Goal: Information Seeking & Learning: Compare options

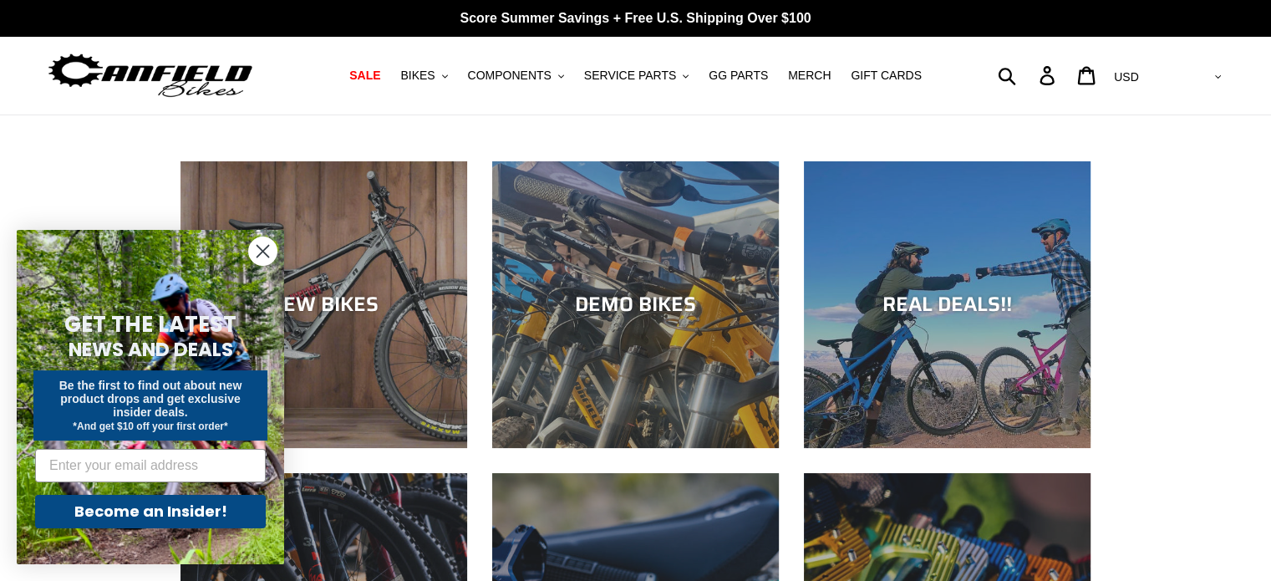
click at [262, 250] on circle "Close dialog" at bounding box center [263, 251] width 28 height 28
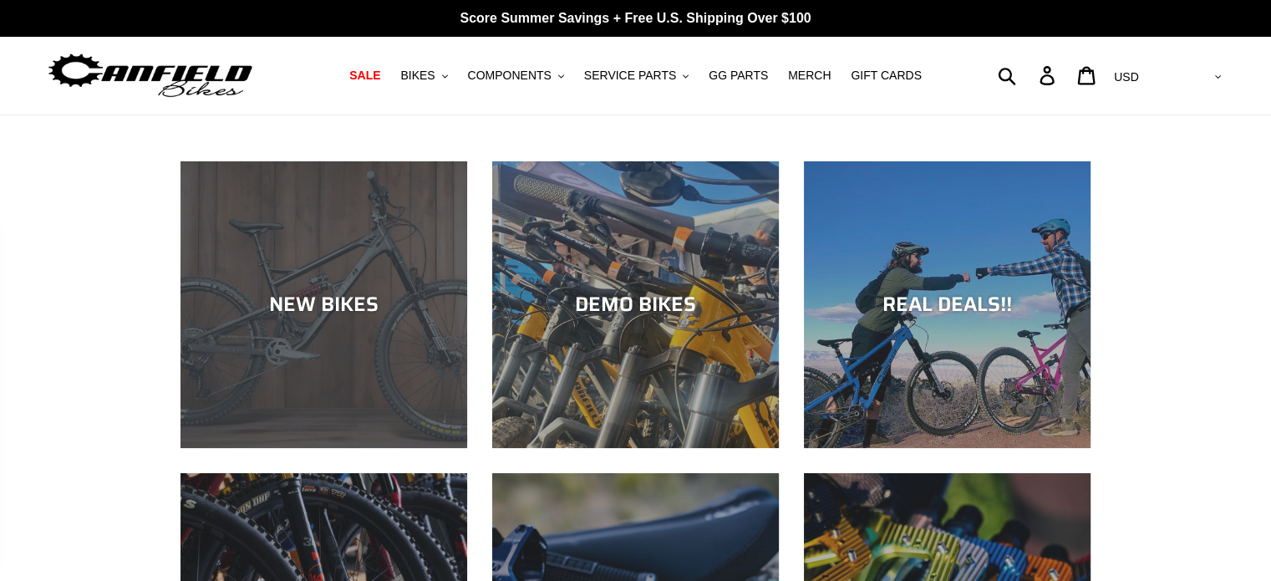
click at [293, 448] on div "NEW BIKES" at bounding box center [324, 448] width 287 height 0
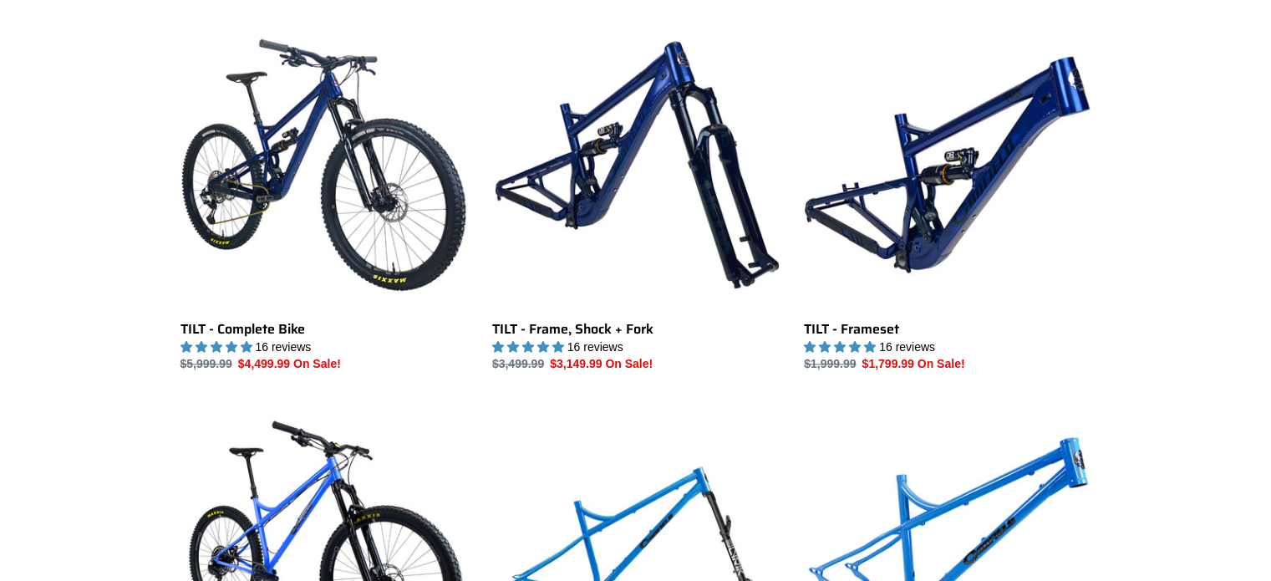
scroll to position [1990, 0]
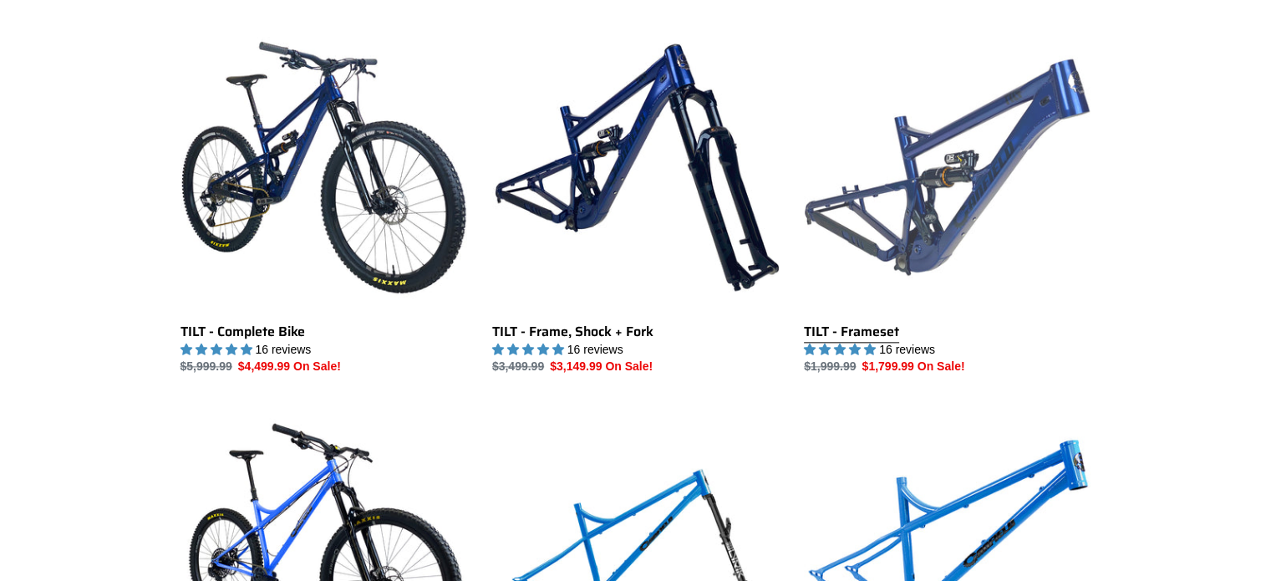
click at [934, 257] on link "TILT - Frameset" at bounding box center [947, 199] width 287 height 352
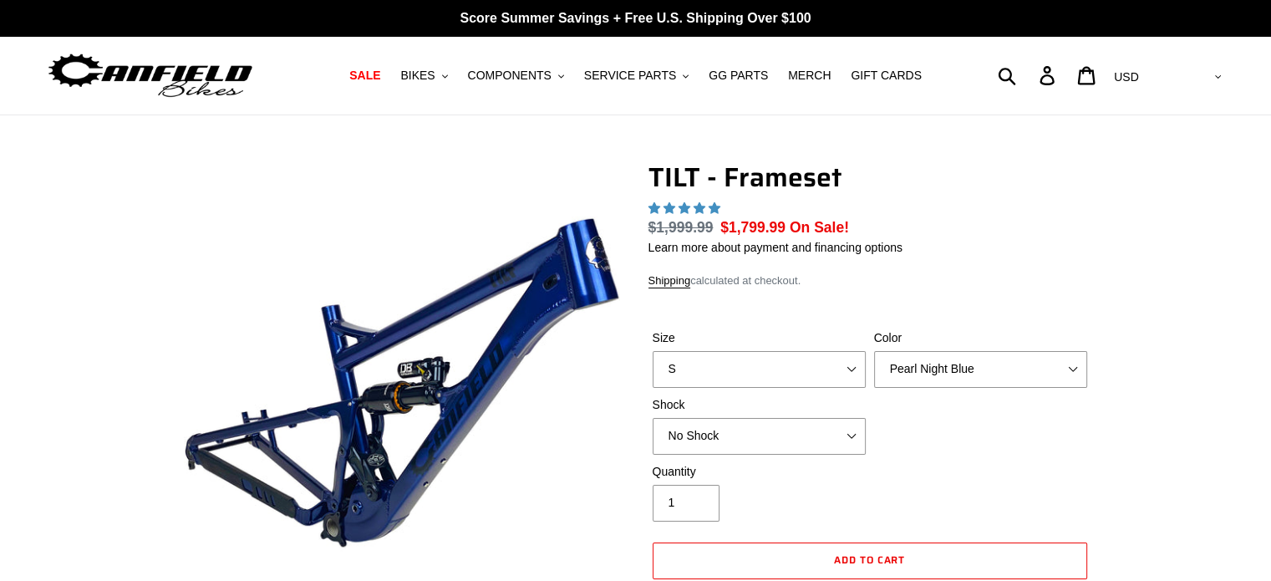
select select "highest-rating"
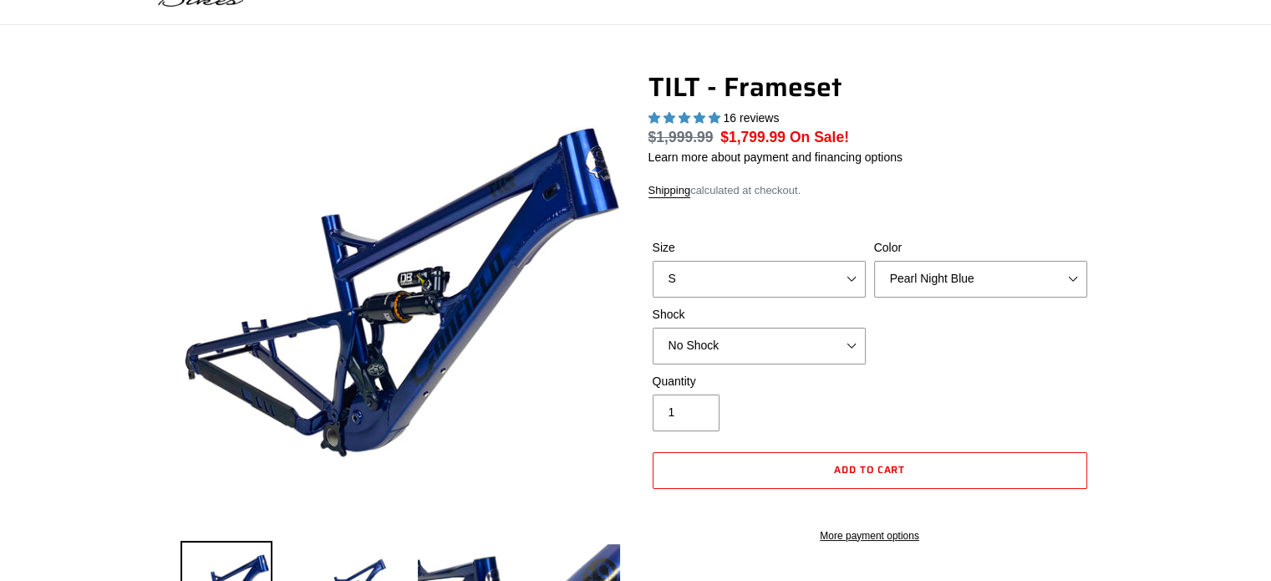
scroll to position [99, 0]
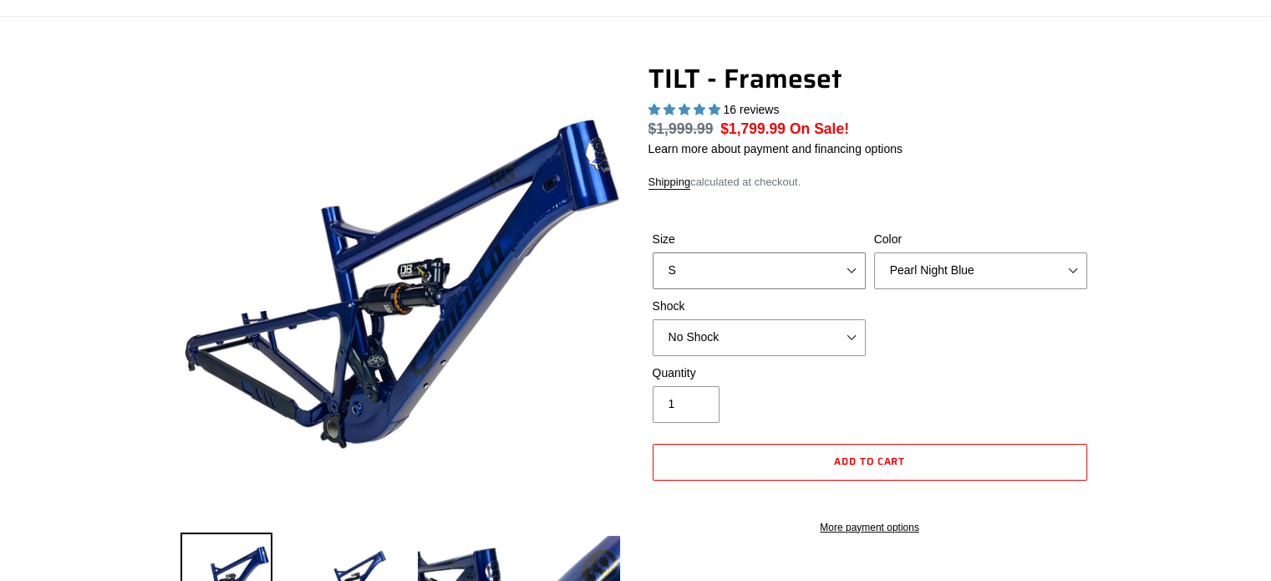
click at [843, 281] on select "S M L XL" at bounding box center [759, 270] width 213 height 37
select select "L"
click at [653, 252] on select "S M L XL" at bounding box center [759, 270] width 213 height 37
click at [834, 346] on select "No Shock Cane Creek DB Kitsuma Air RockShox Deluxe Ultimate Fox FLOAT X EXT Sto…" at bounding box center [759, 337] width 213 height 37
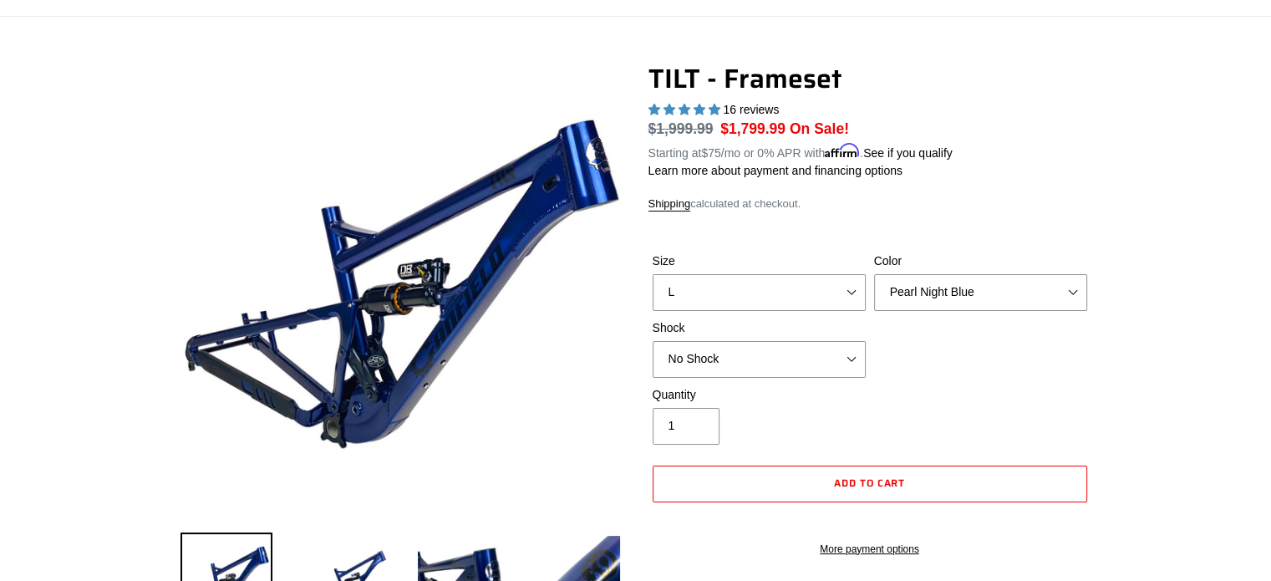
click at [1089, 216] on div "TILT - Frameset 16 reviews Regular price $1,999.99 Sale price $1,799.99 On Sale…" at bounding box center [870, 318] width 443 height 511
click at [1063, 294] on select "Pearl Night Blue Stealth Silver" at bounding box center [980, 292] width 213 height 37
click at [874, 274] on select "Pearl Night Blue Stealth Silver" at bounding box center [980, 292] width 213 height 37
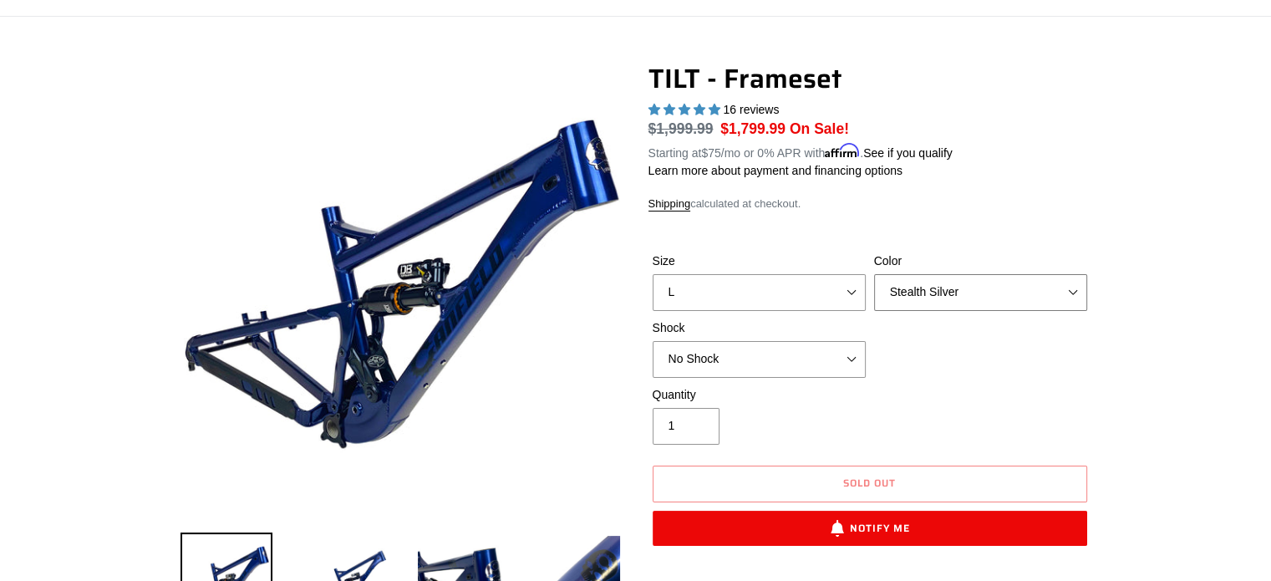
click at [1067, 289] on select "Pearl Night Blue Stealth Silver" at bounding box center [980, 292] width 213 height 37
select select "Pearl Night Blue"
click at [874, 274] on select "Pearl Night Blue Stealth Silver" at bounding box center [980, 292] width 213 height 37
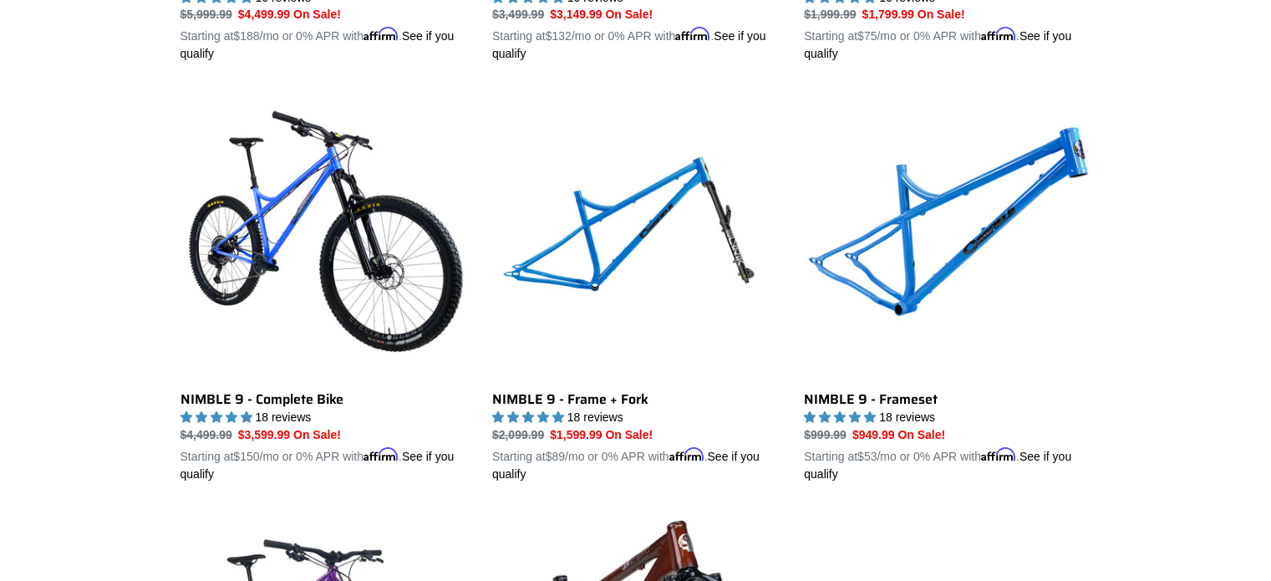
scroll to position [2508, 0]
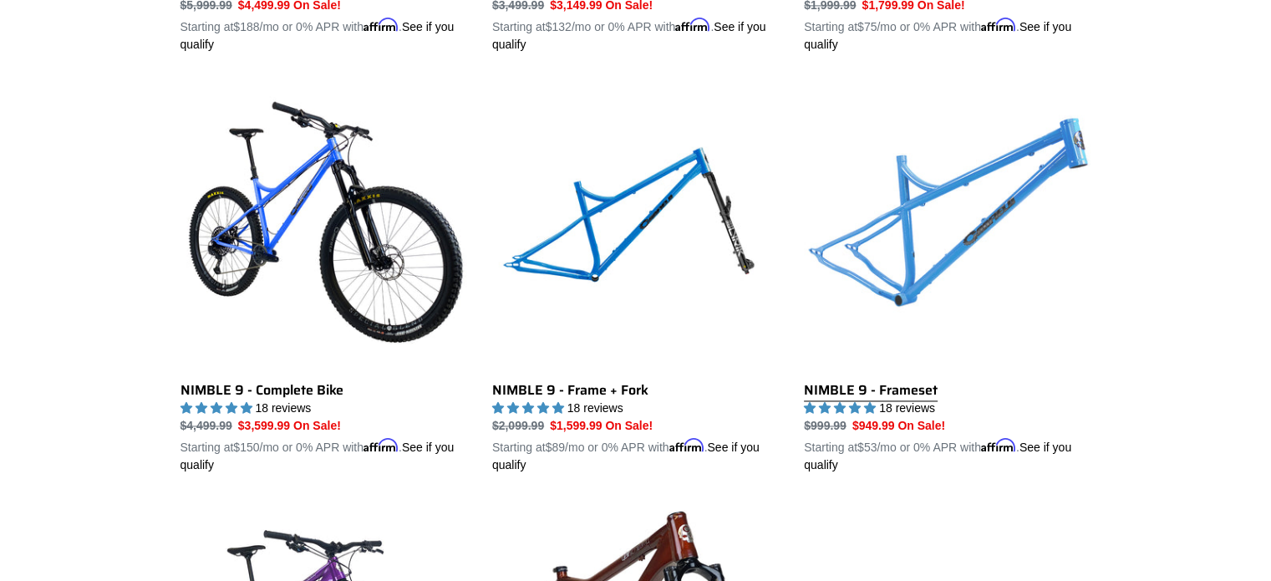
click at [952, 236] on link "NIMBLE 9 - Frameset" at bounding box center [947, 278] width 287 height 391
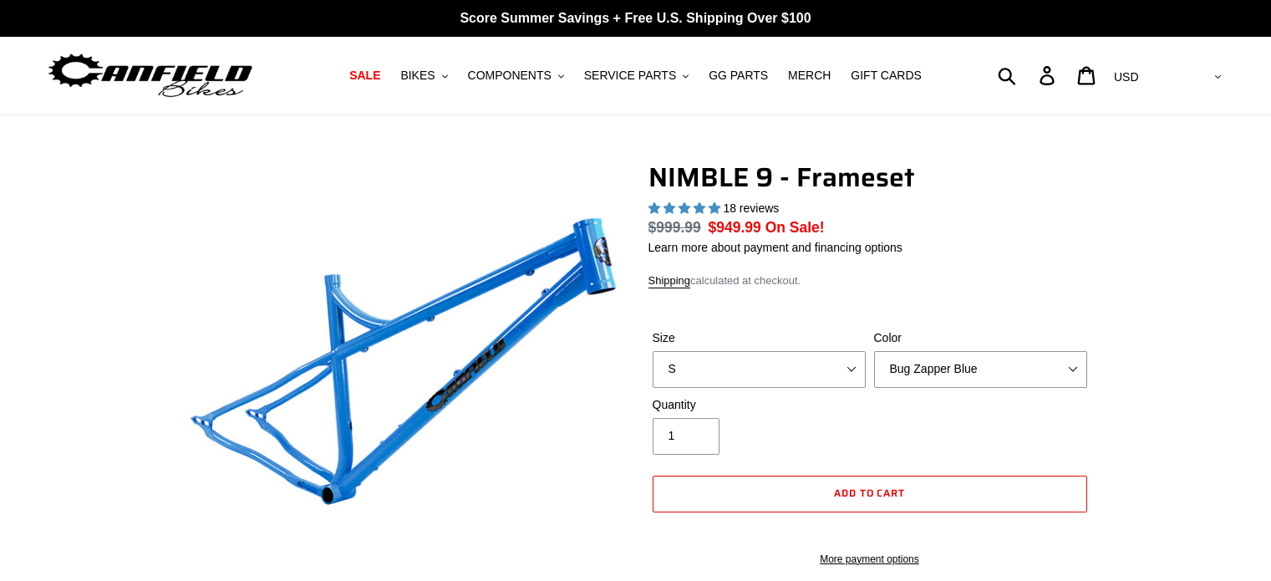
select select "highest-rating"
click at [830, 374] on select "S M L XL" at bounding box center [759, 369] width 213 height 37
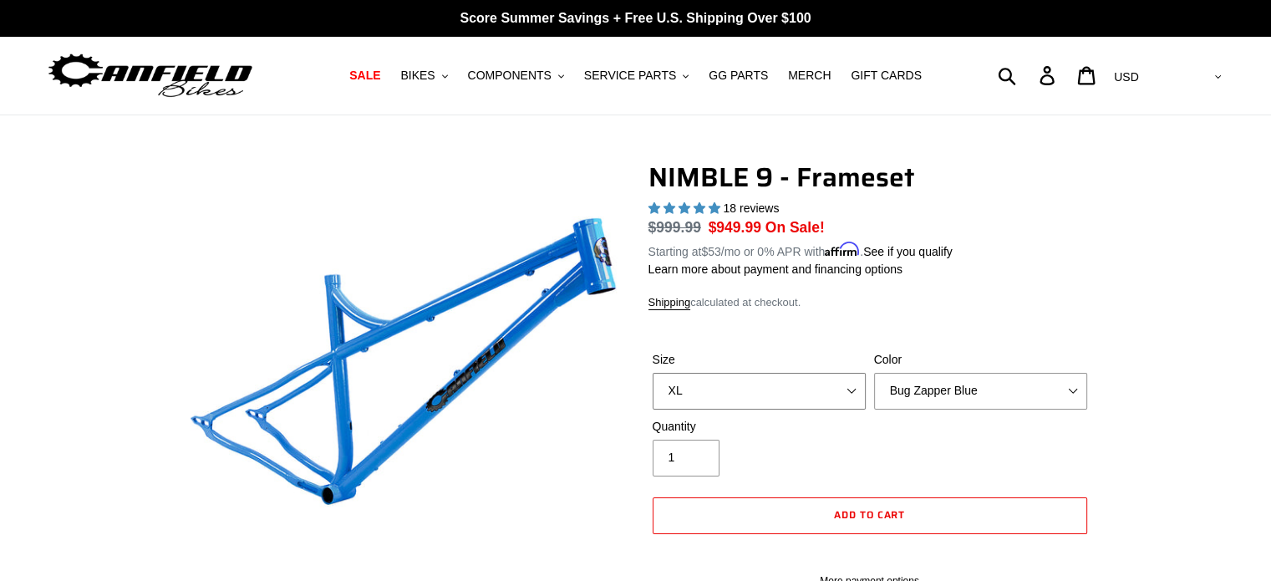
click at [653, 373] on select "S M L XL" at bounding box center [759, 391] width 213 height 37
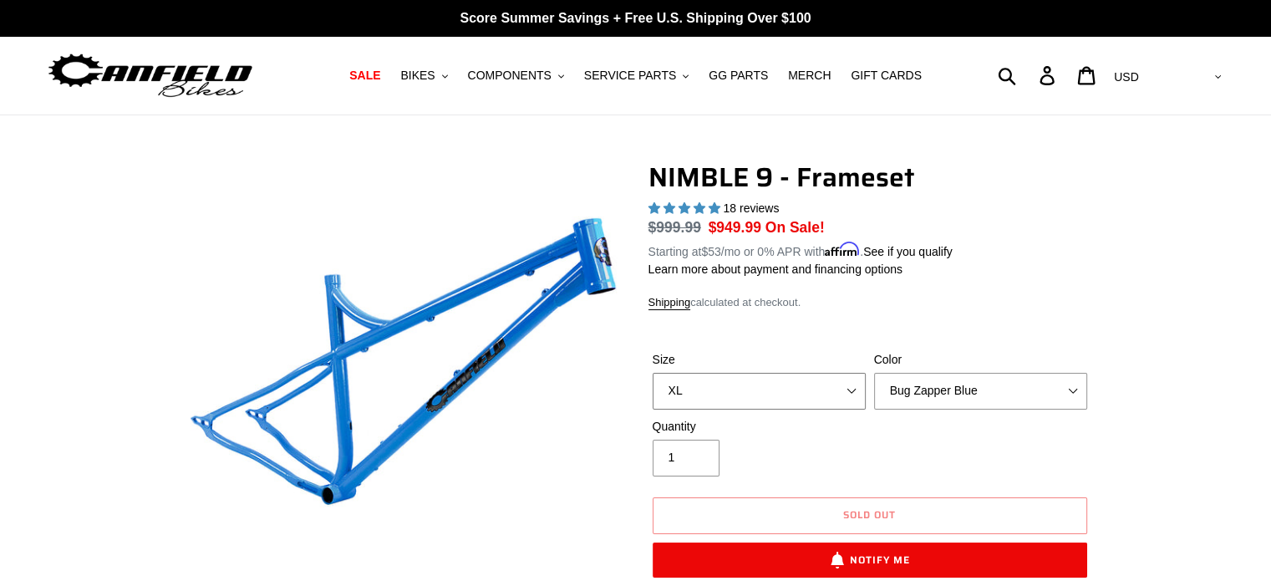
click at [828, 401] on select "S M L XL" at bounding box center [759, 391] width 213 height 37
select select "L"
click at [653, 373] on select "S M L XL" at bounding box center [759, 391] width 213 height 37
click at [1022, 385] on select "Bug Zapper Blue Purple Haze -Sold Out Galaxy Black" at bounding box center [980, 391] width 213 height 37
select select "Purple Haze -Sold Out"
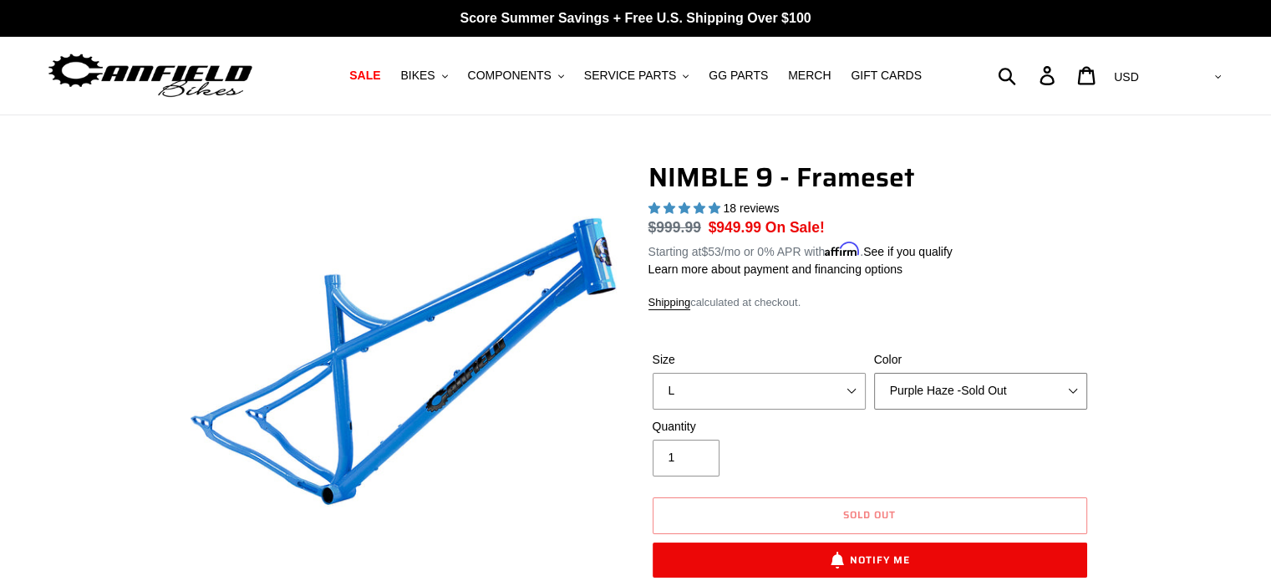
click at [874, 373] on select "Bug Zapper Blue Purple Haze -Sold Out Galaxy Black" at bounding box center [980, 391] width 213 height 37
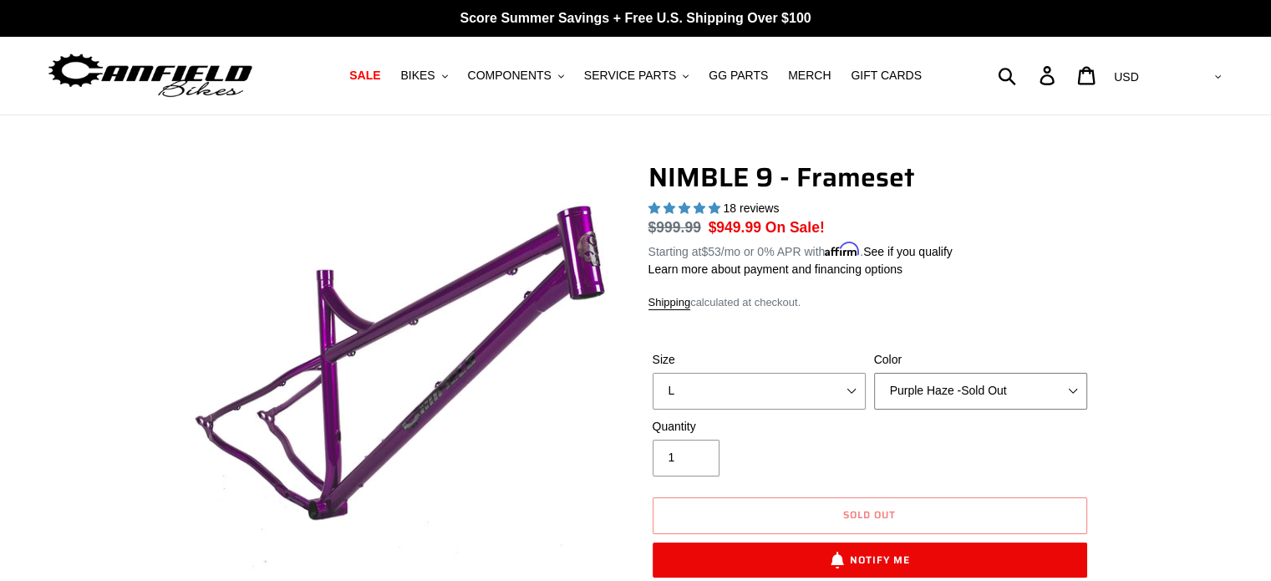
click at [1066, 403] on select "Bug Zapper Blue Purple Haze -Sold Out Galaxy Black" at bounding box center [980, 391] width 213 height 37
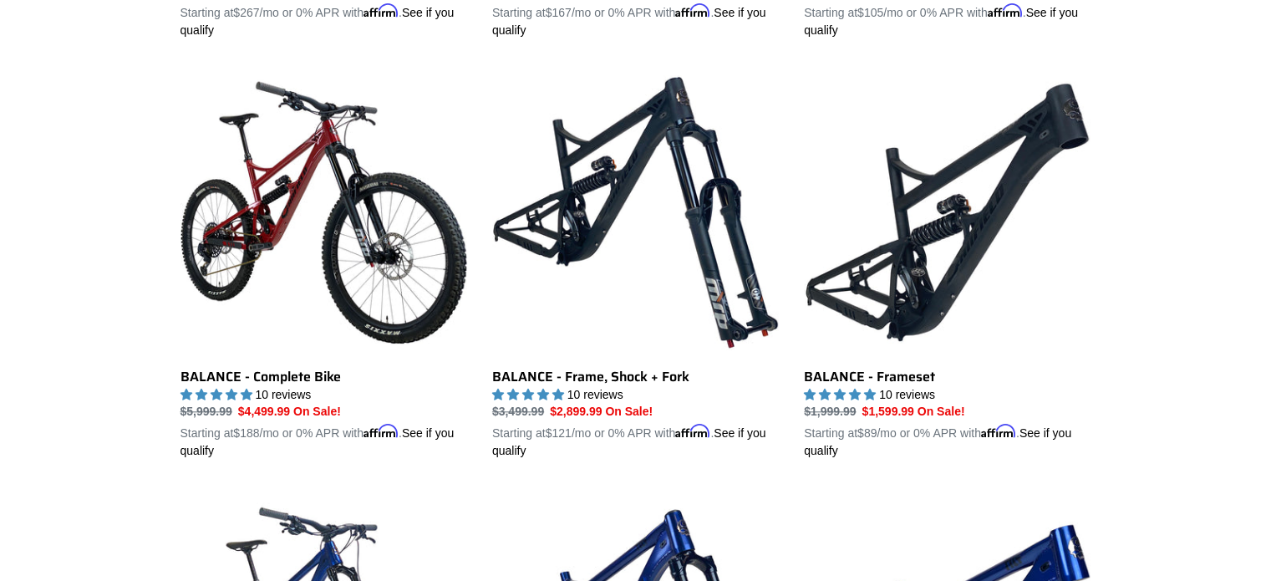
scroll to position [1680, 0]
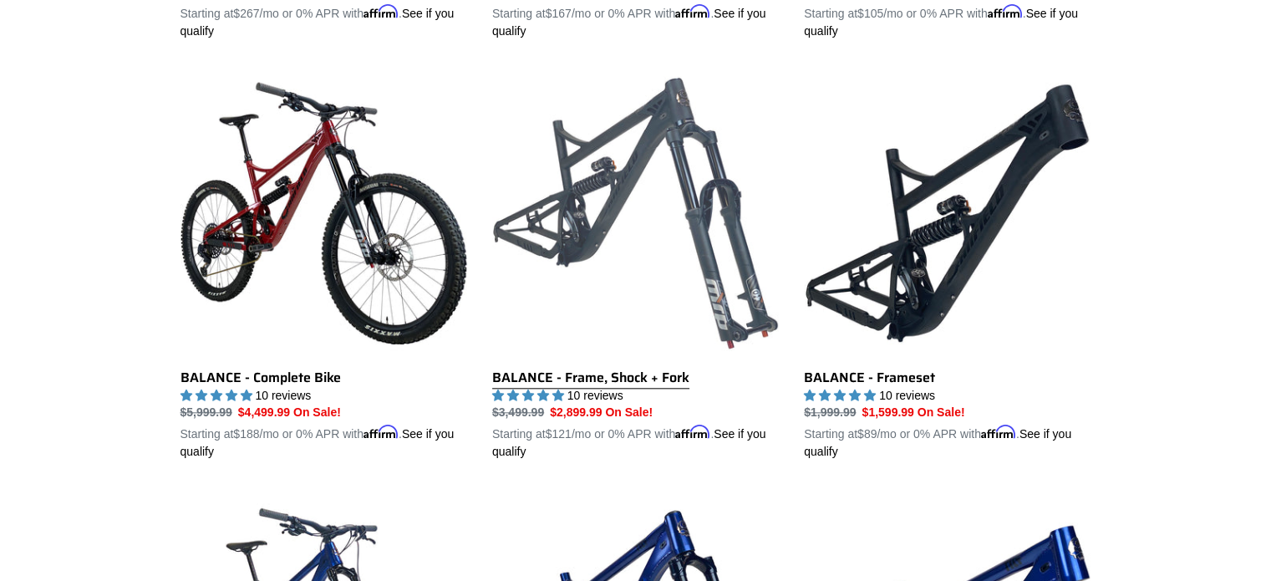
click at [746, 312] on link "BALANCE - Frame, Shock + Fork" at bounding box center [635, 264] width 287 height 391
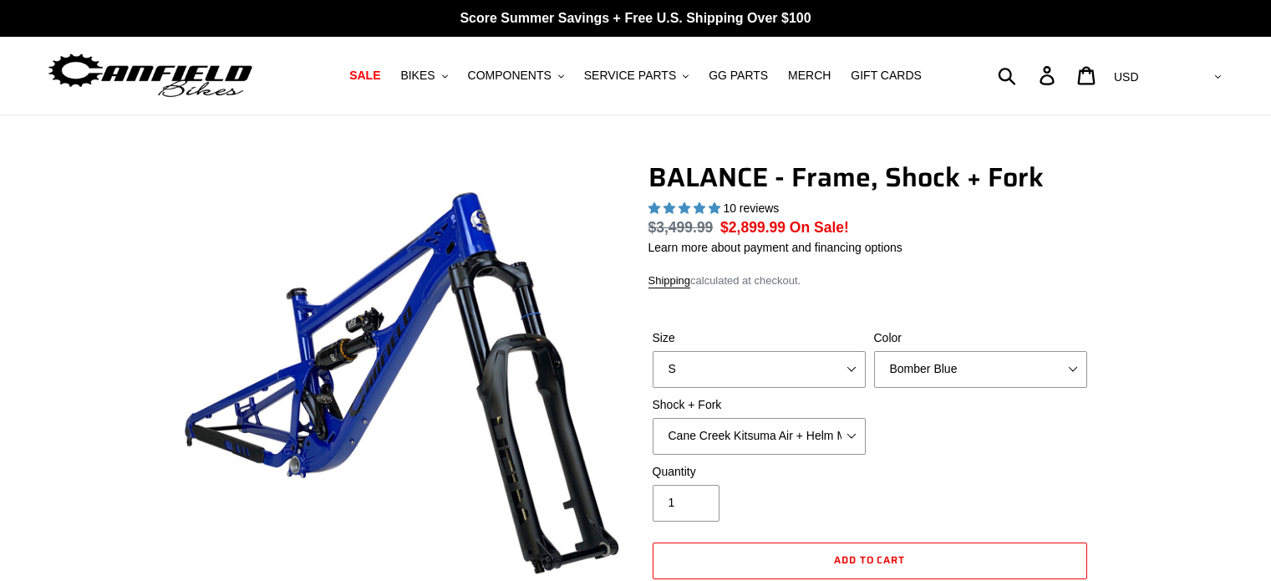
select select "highest-rating"
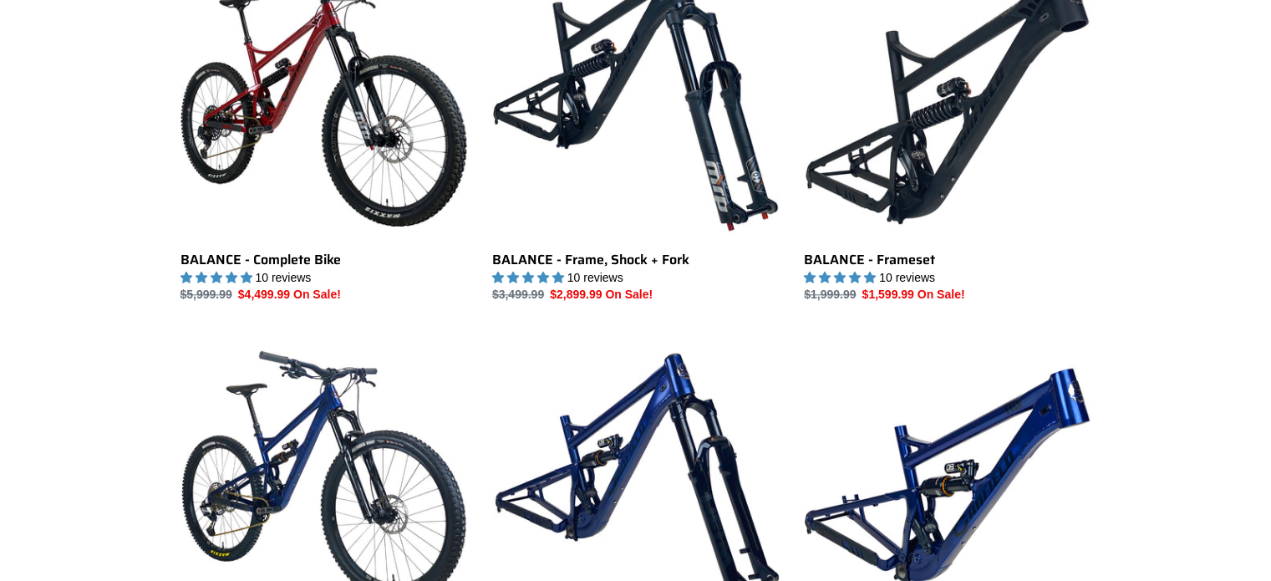
scroll to position [1796, 0]
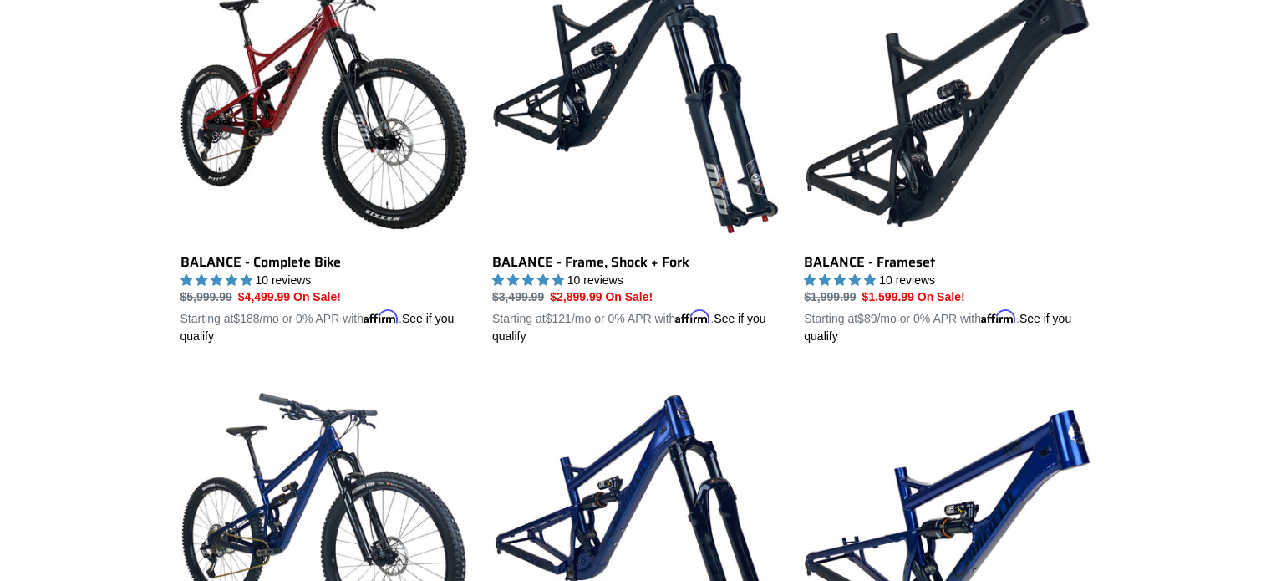
click at [915, 174] on link "BALANCE - Frameset" at bounding box center [947, 149] width 287 height 391
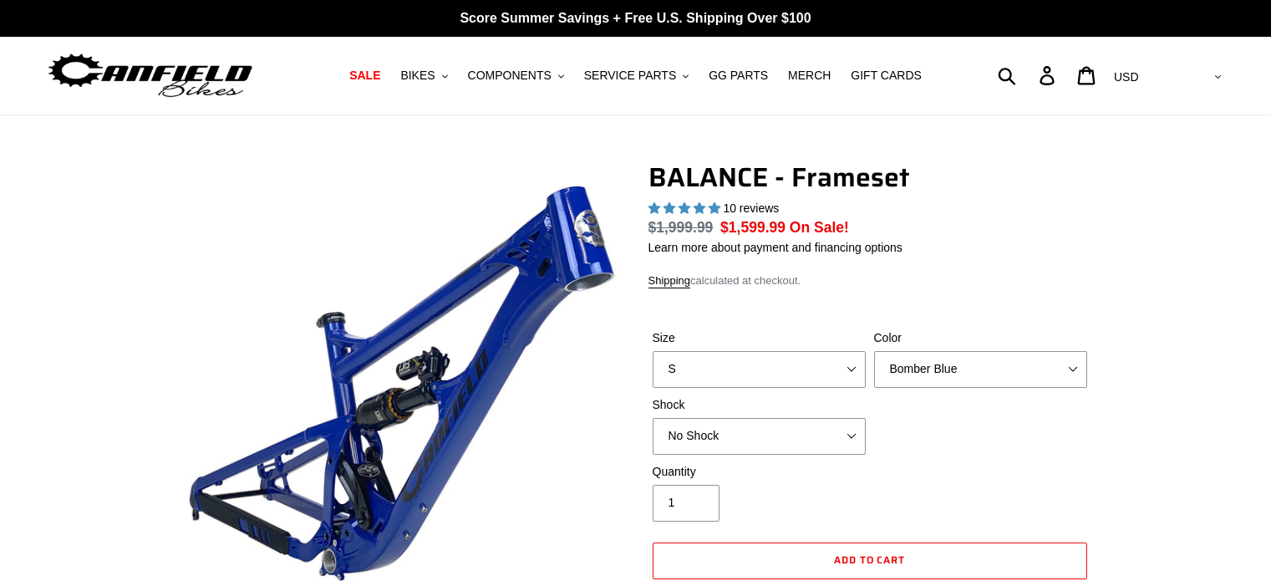
select select "highest-rating"
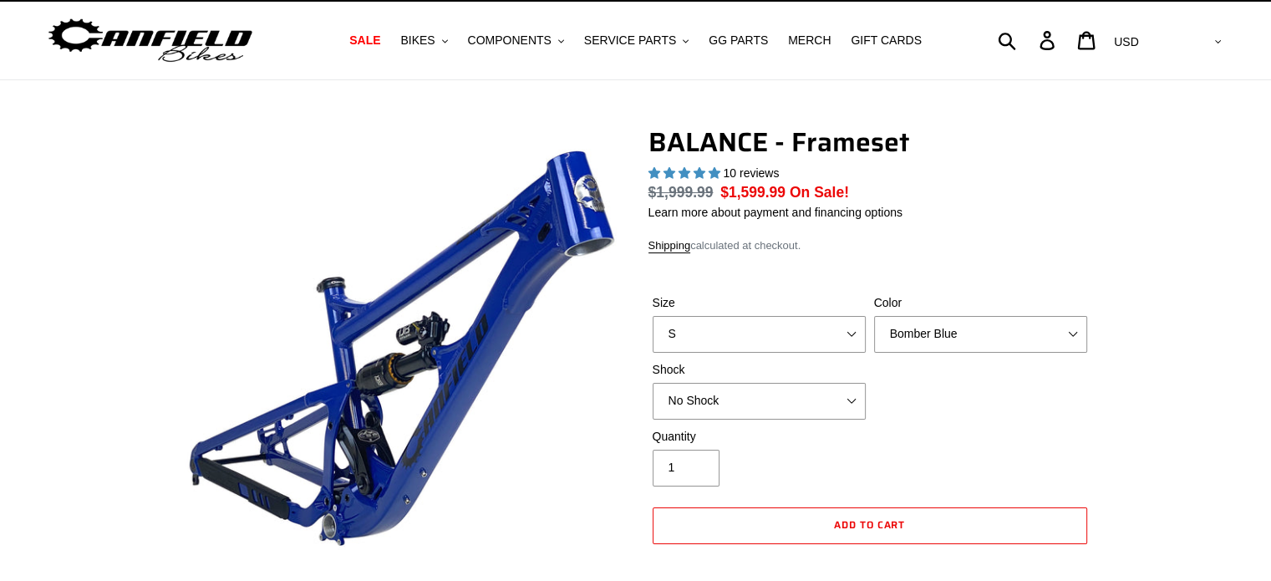
scroll to position [47, 0]
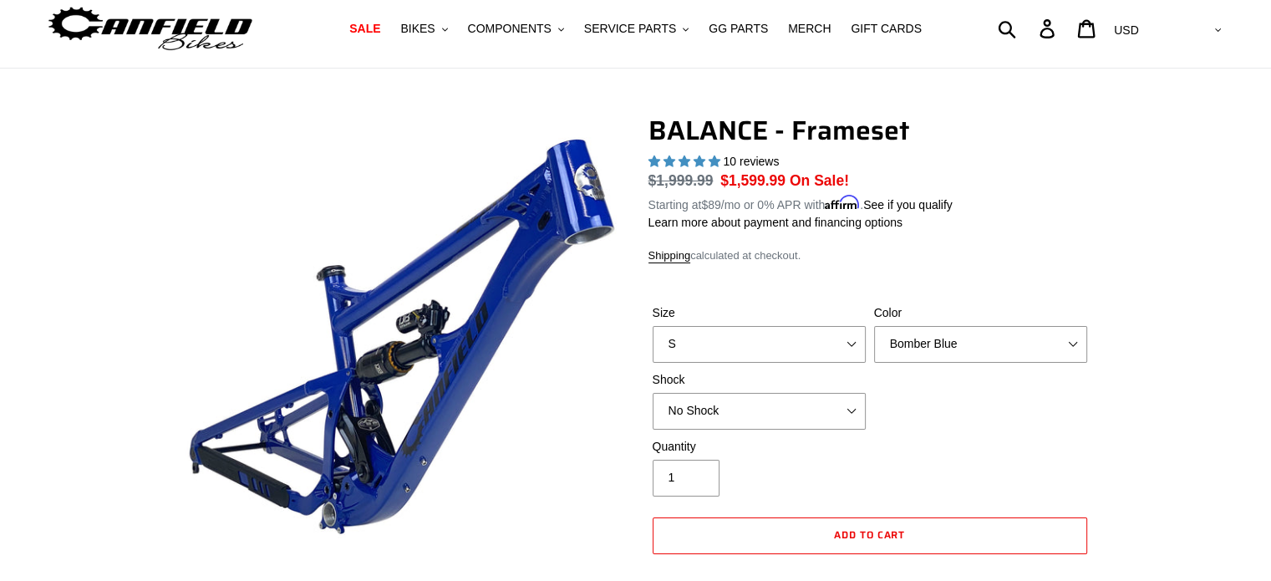
click at [839, 340] on select "S M L XL" at bounding box center [759, 344] width 213 height 37
select select "L"
click at [653, 326] on select "S M L XL" at bounding box center [759, 344] width 213 height 37
click at [973, 339] on select "Bomber Blue Goat's Blood Stealth Black" at bounding box center [980, 344] width 213 height 37
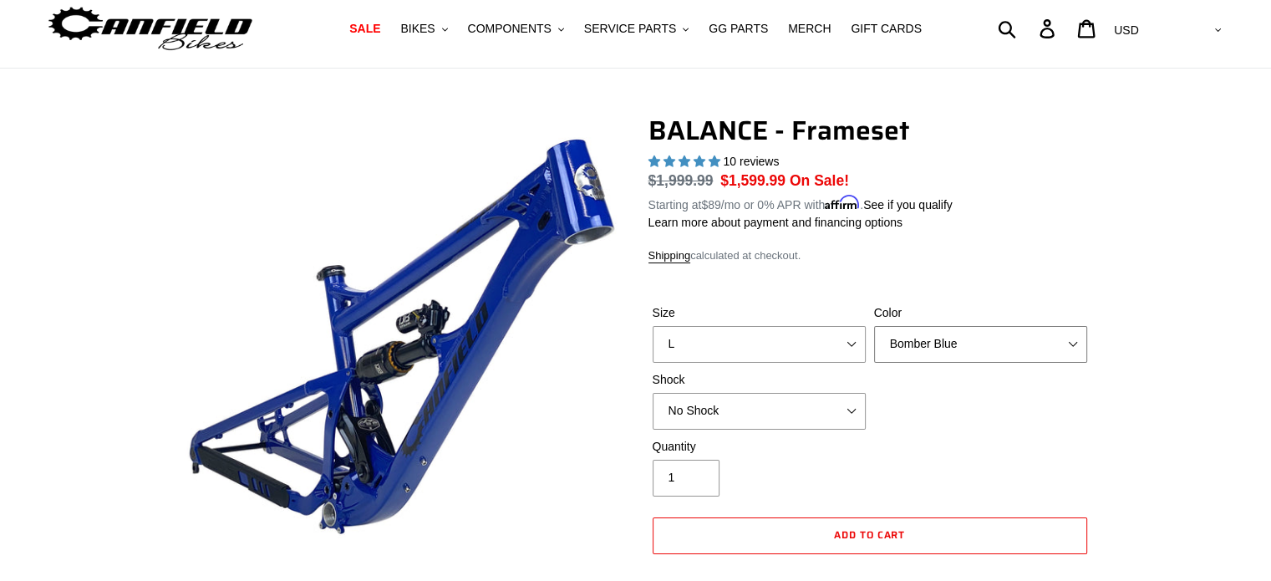
select select "Stealth Black"
click at [874, 326] on select "Bomber Blue Goat's Blood Stealth Black" at bounding box center [980, 344] width 213 height 37
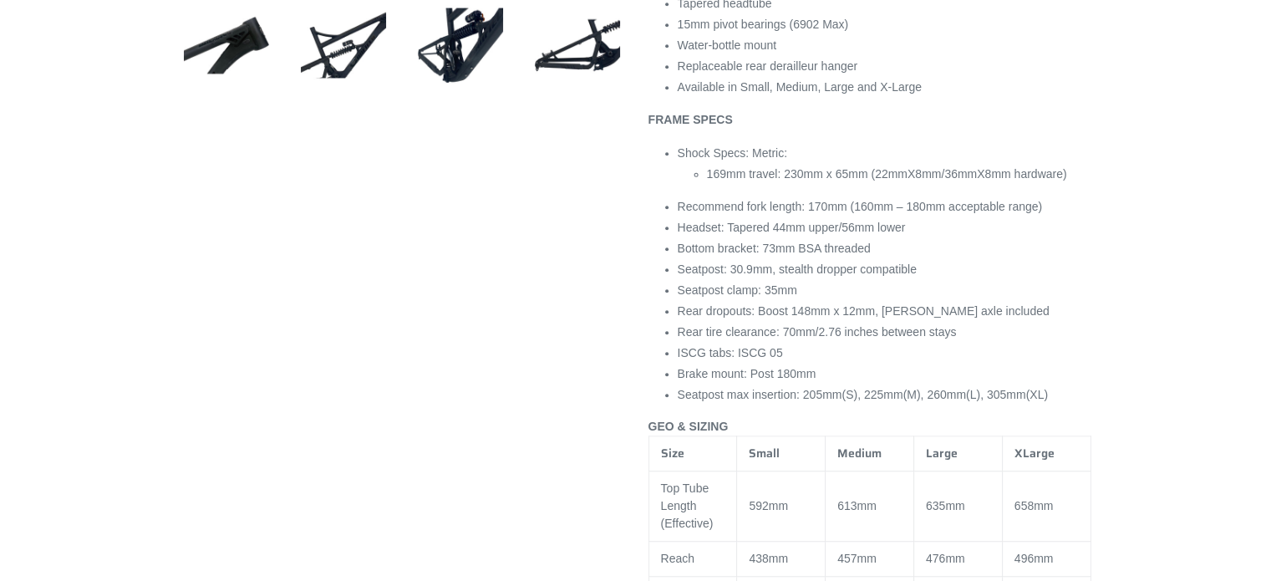
scroll to position [1123, 0]
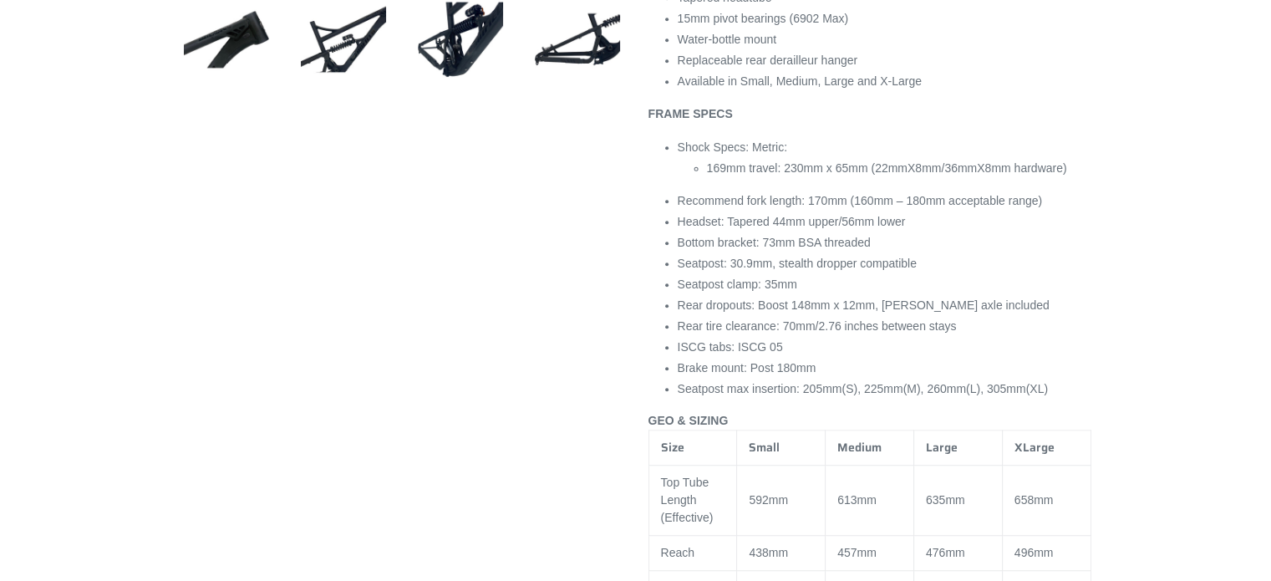
click at [89, 207] on div at bounding box center [635, 311] width 1271 height 2544
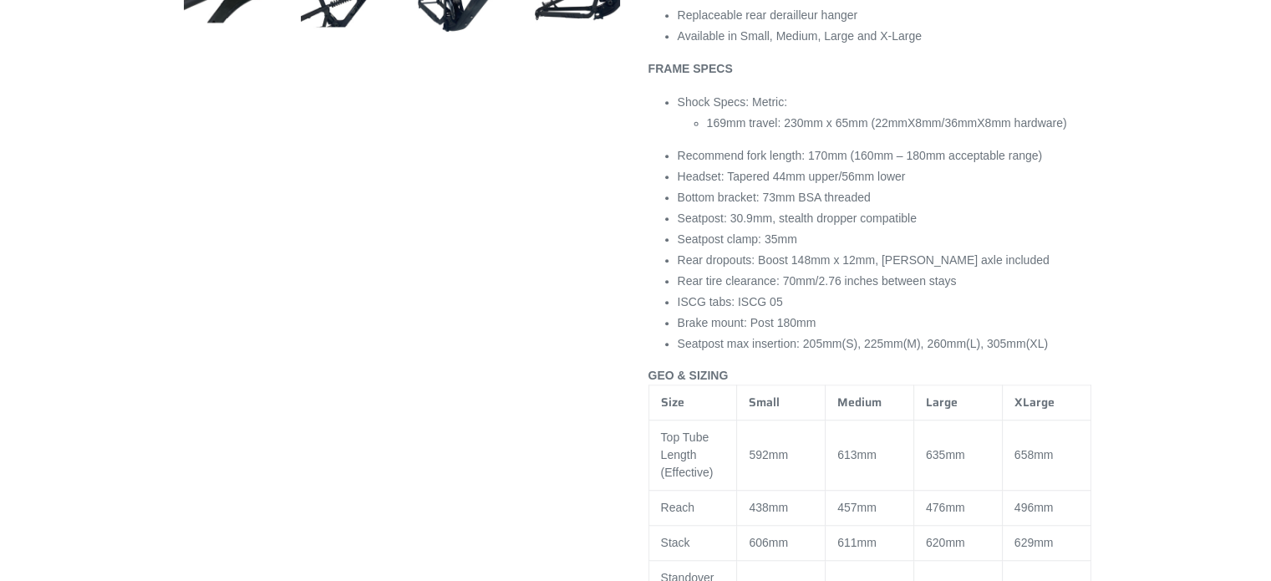
scroll to position [1169, 0]
click at [93, 225] on div at bounding box center [635, 264] width 1271 height 2544
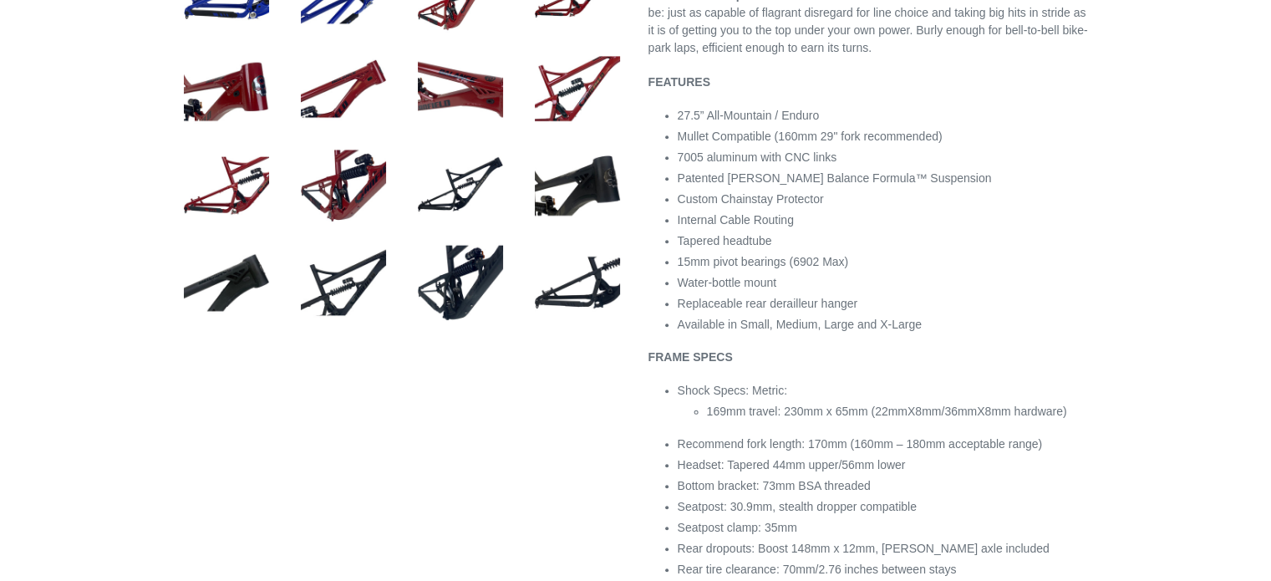
scroll to position [864, 0]
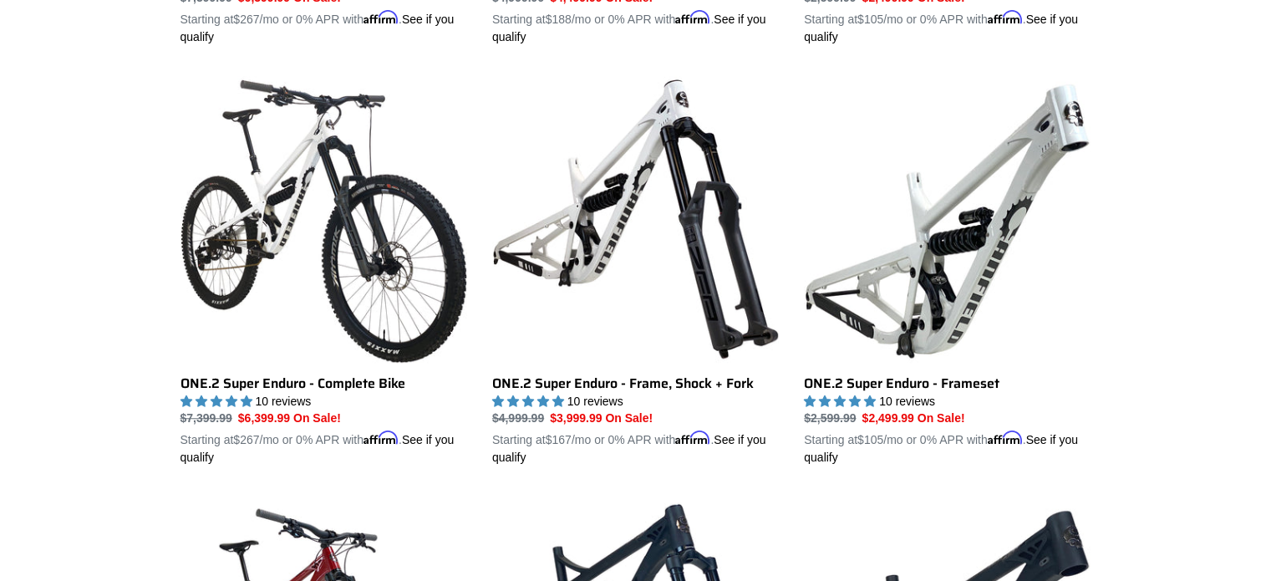
scroll to position [1252, 0]
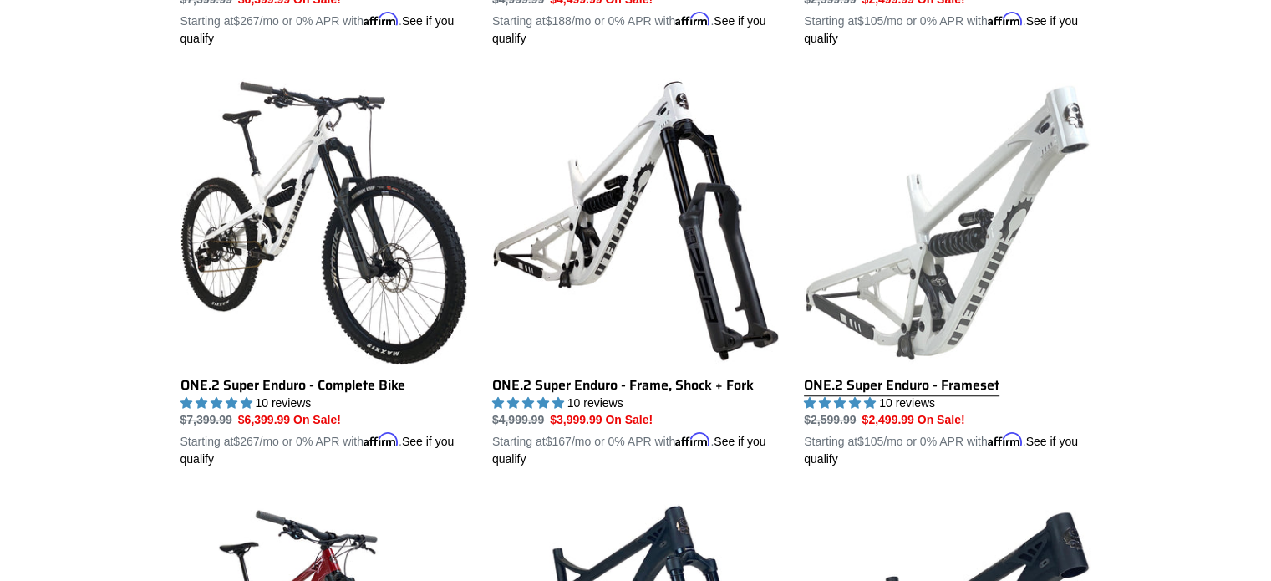
click at [937, 272] on link "ONE.2 Super Enduro - Frameset" at bounding box center [947, 272] width 287 height 391
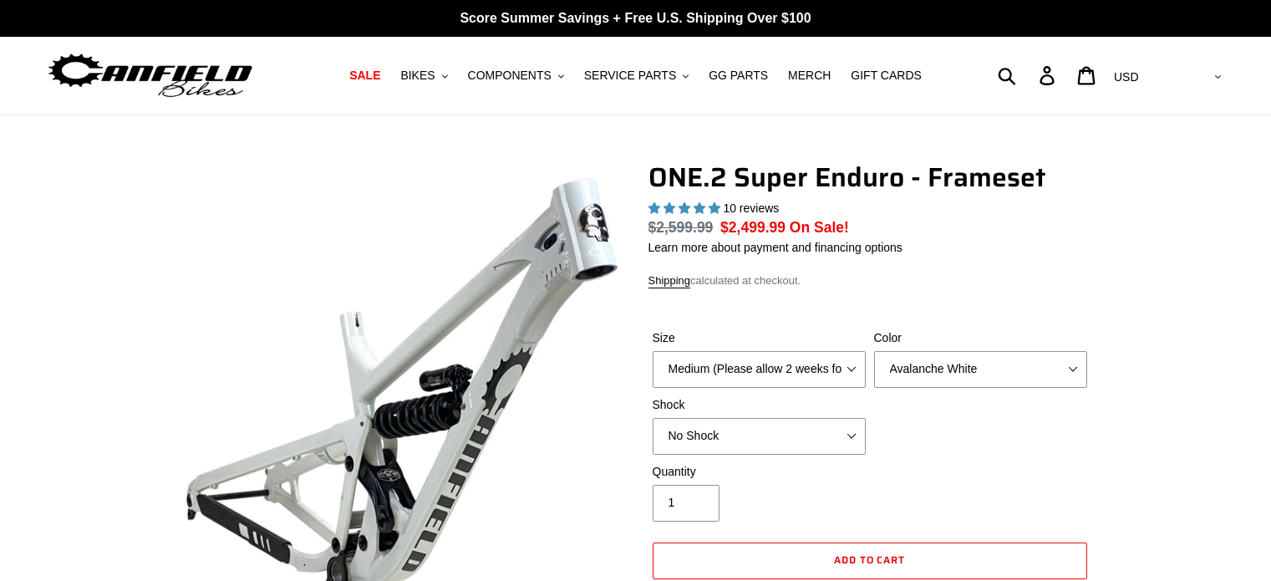
select select "highest-rating"
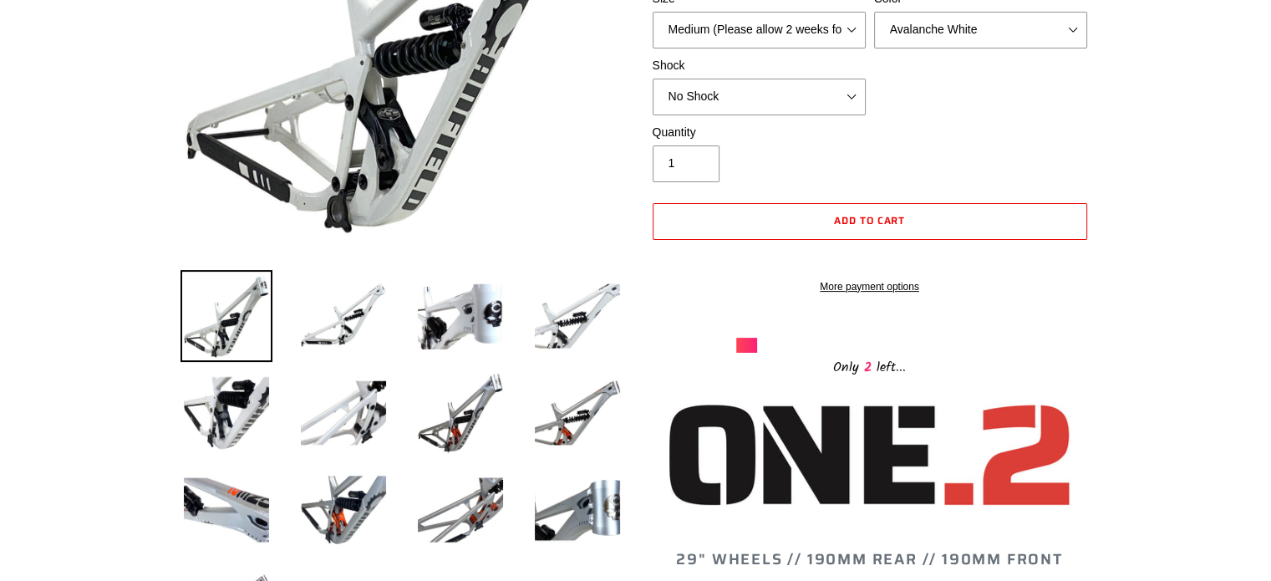
scroll to position [352, 0]
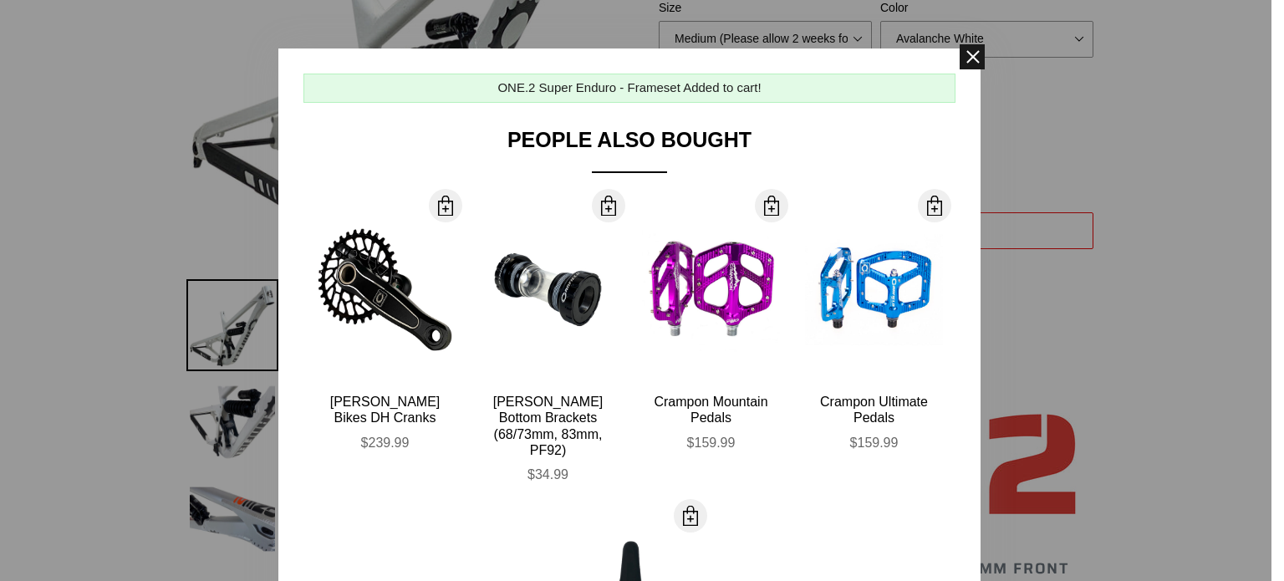
click at [966, 57] on span at bounding box center [972, 56] width 25 height 25
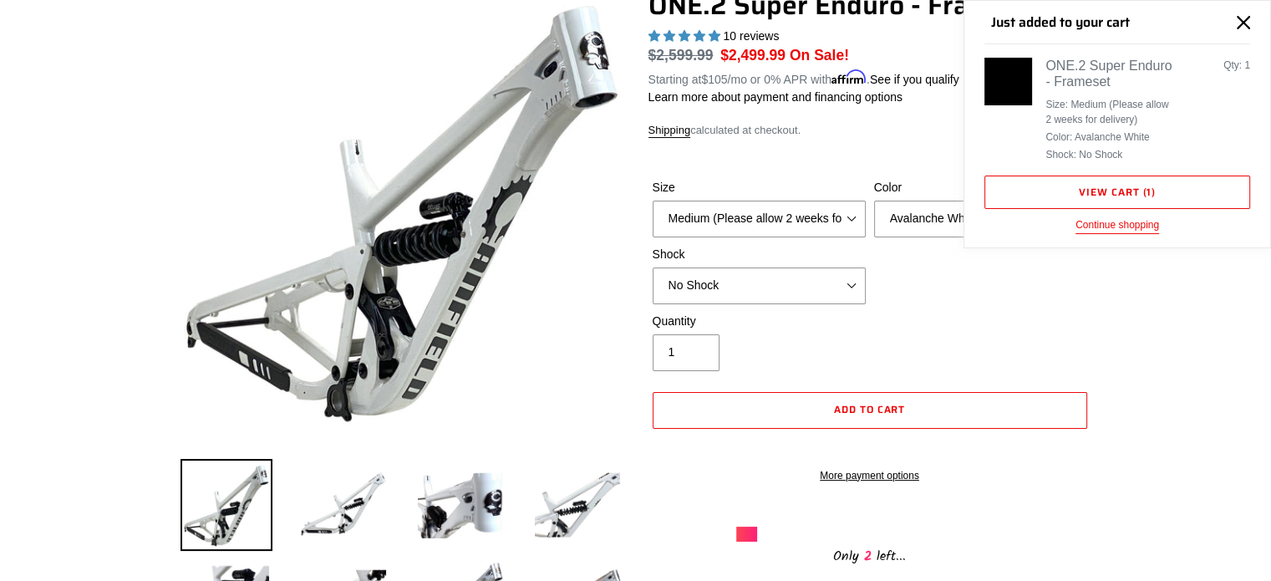
scroll to position [171, 0]
click at [846, 211] on select "Medium (Please allow 2 weeks for delivery) Large (Sold Out)" at bounding box center [759, 219] width 213 height 37
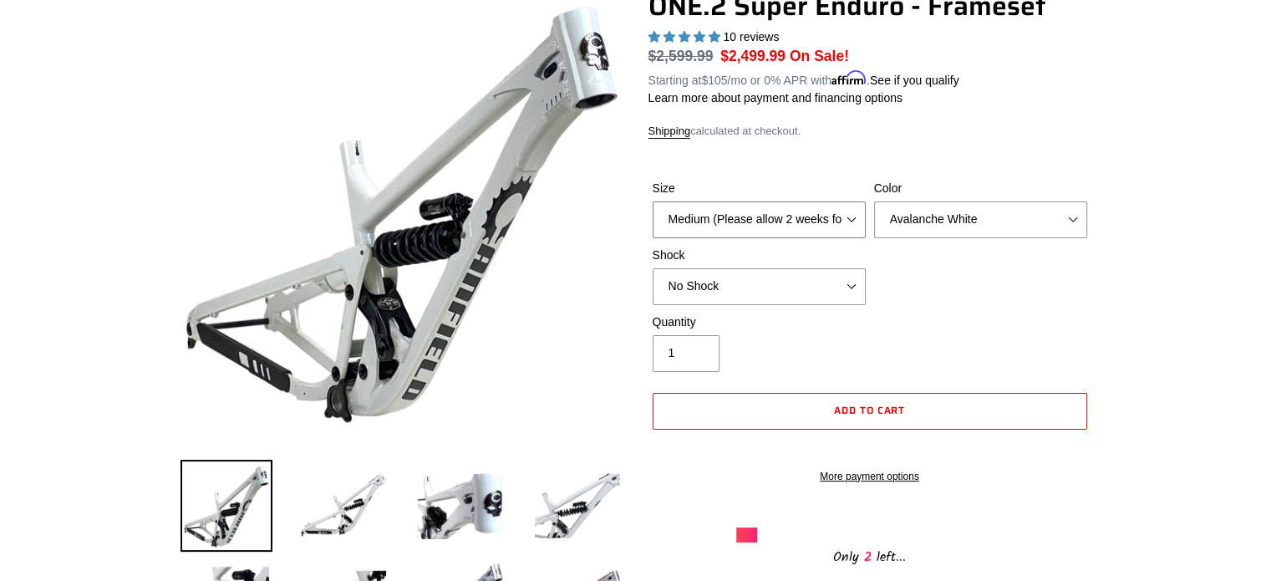
click at [846, 216] on select "Medium (Please allow 2 weeks for delivery) Large (Sold Out)" at bounding box center [759, 219] width 213 height 37
click at [841, 222] on select "Medium (Please allow 2 weeks for delivery) Large (Sold Out)" at bounding box center [759, 219] width 213 height 37
select select "Large (Sold Out)"
click at [653, 201] on select "Medium (Please allow 2 weeks for delivery) Large (Sold Out)" at bounding box center [759, 219] width 213 height 37
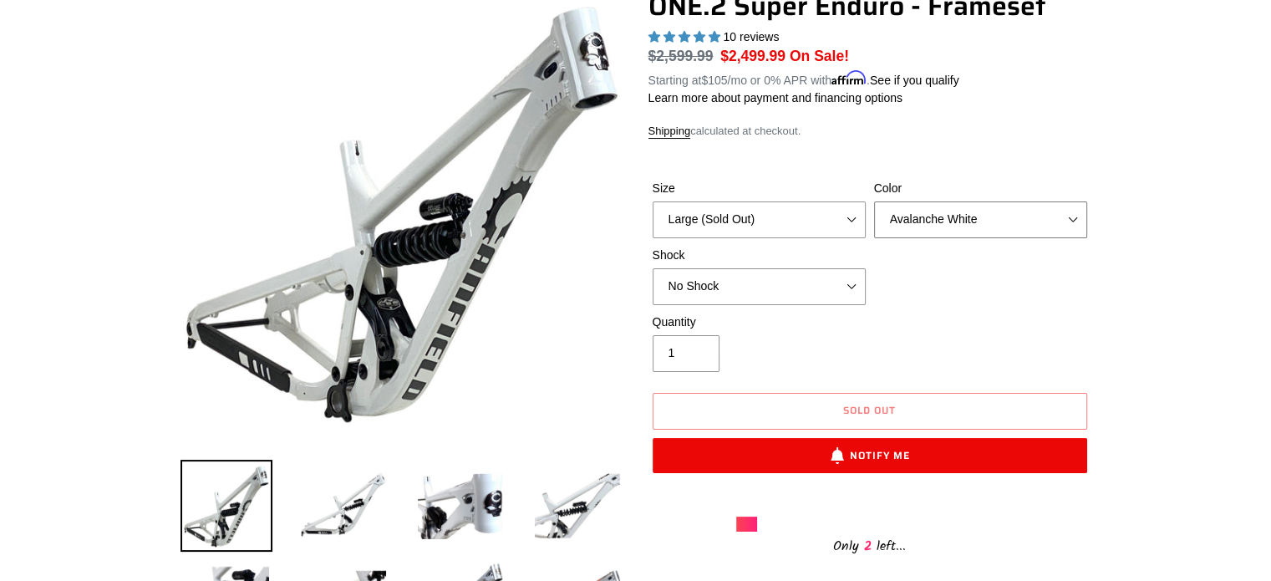
click at [1067, 217] on select "Avalanche White Bentonite Grey" at bounding box center [980, 219] width 213 height 37
select select "Bentonite Grey"
click at [874, 201] on select "Avalanche White Bentonite Grey" at bounding box center [980, 219] width 213 height 37
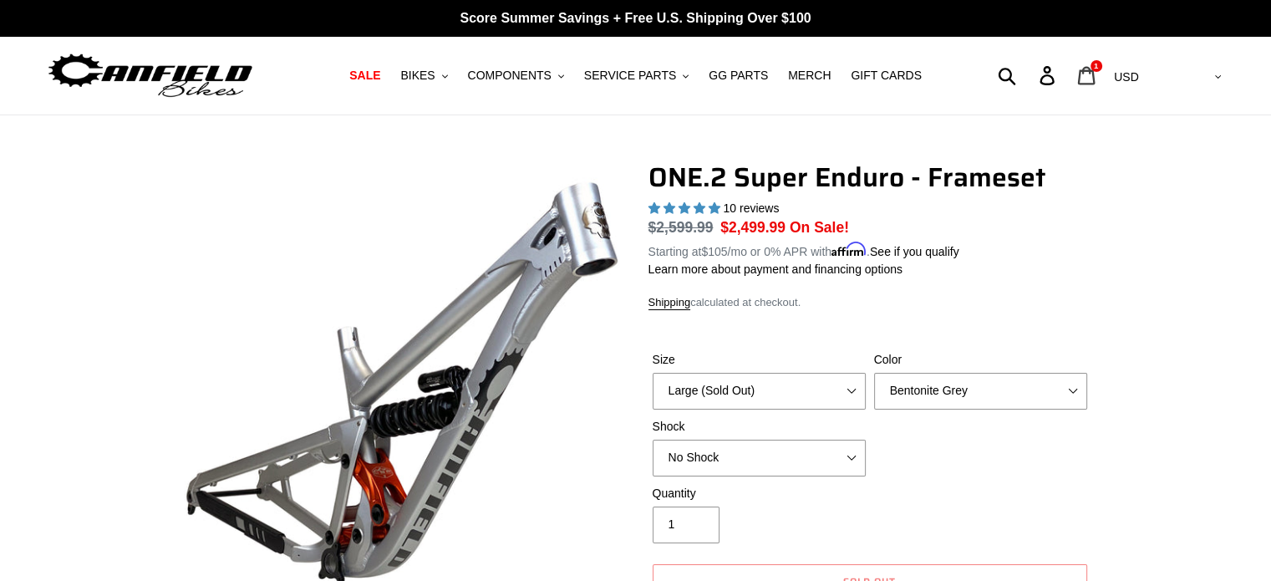
click at [1096, 76] on icon at bounding box center [1087, 75] width 18 height 19
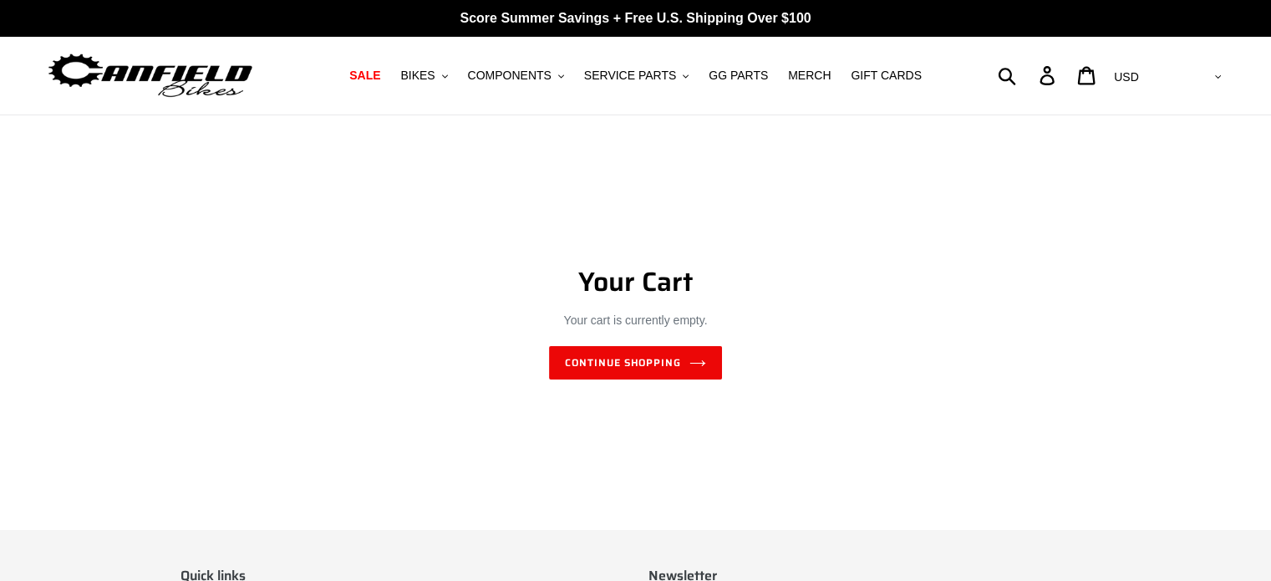
click at [435, 79] on span "BIKES" at bounding box center [417, 76] width 34 height 14
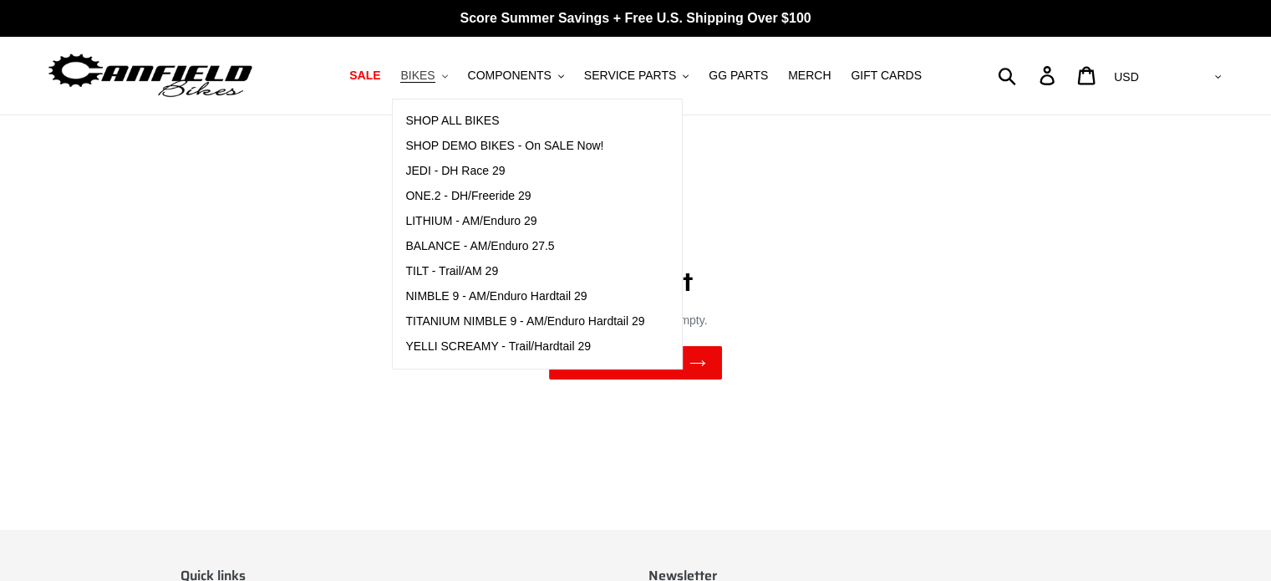
click at [537, 225] on span "LITHIUM - AM/Enduro 29" at bounding box center [470, 221] width 131 height 14
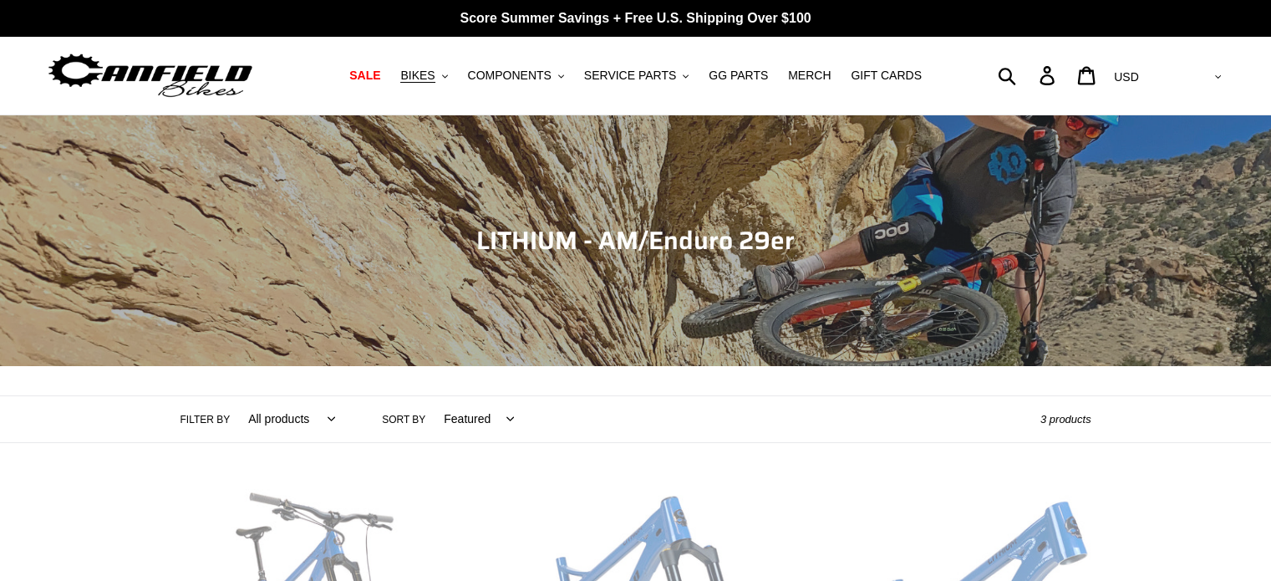
click at [84, 366] on div "Collection: LITHIUM - AM/Enduro 29er" at bounding box center [635, 366] width 1271 height 0
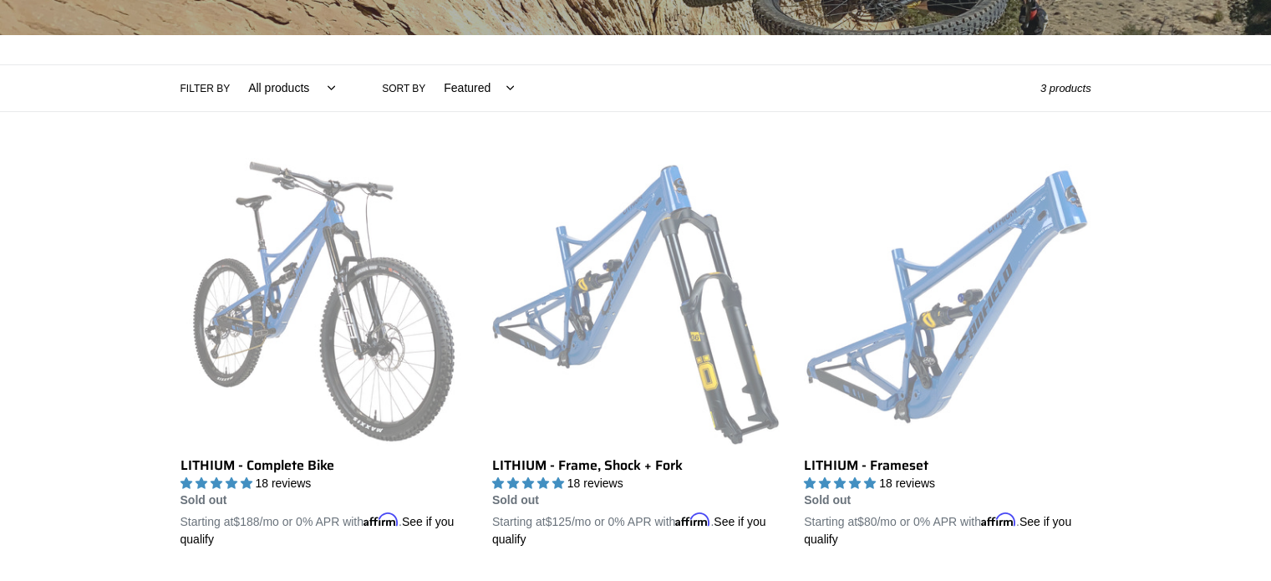
scroll to position [332, 0]
click at [97, 281] on div "Collection: LITHIUM - AM/Enduro 29er Filter by All products 29er BFCM23 BFCM24 …" at bounding box center [635, 165] width 1271 height 765
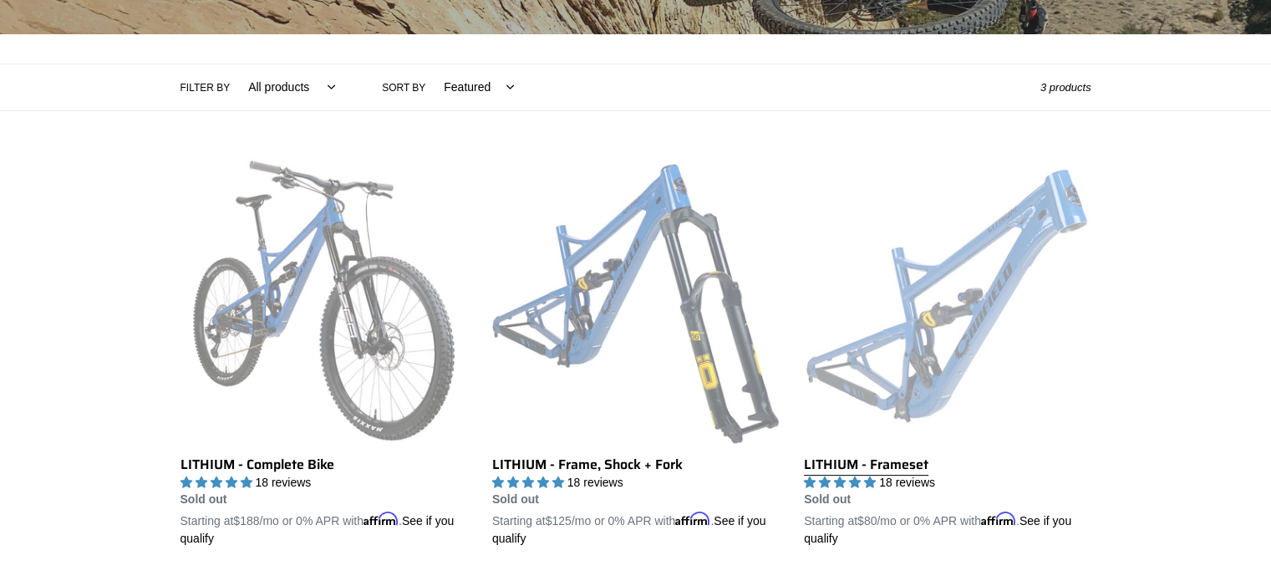
click at [928, 363] on link "LITHIUM - Frameset" at bounding box center [947, 352] width 287 height 391
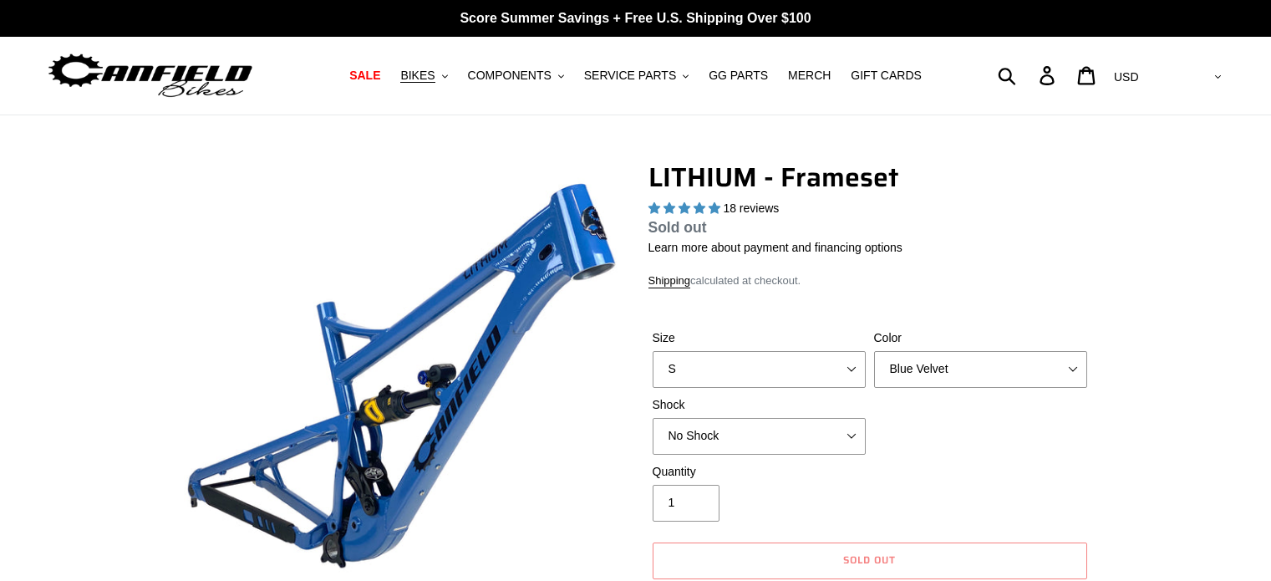
select select "highest-rating"
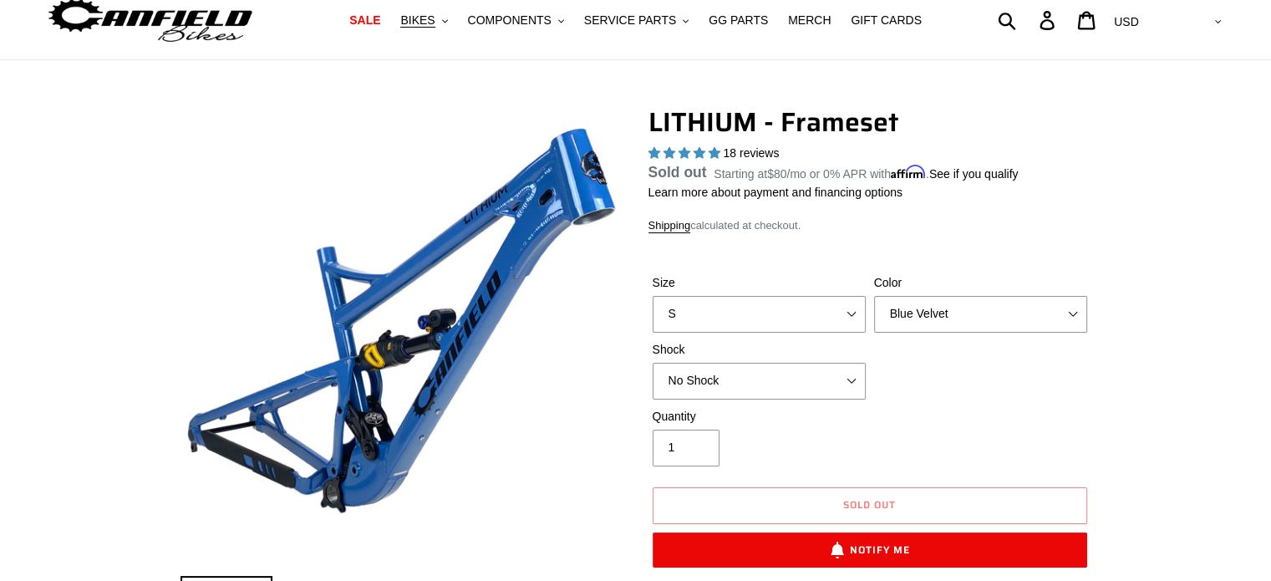
scroll to position [54, 0]
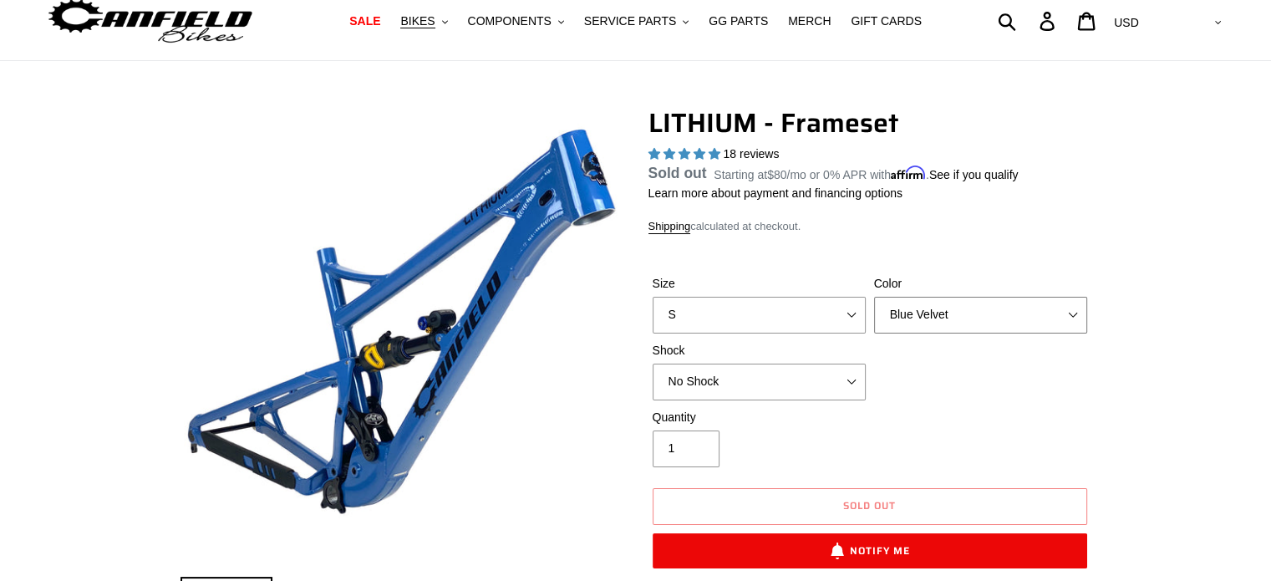
click at [1063, 315] on select "Blue Velvet Stealth Black" at bounding box center [980, 315] width 213 height 37
select select "Stealth Black"
click at [874, 316] on select "Blue Velvet Stealth Black" at bounding box center [980, 315] width 213 height 37
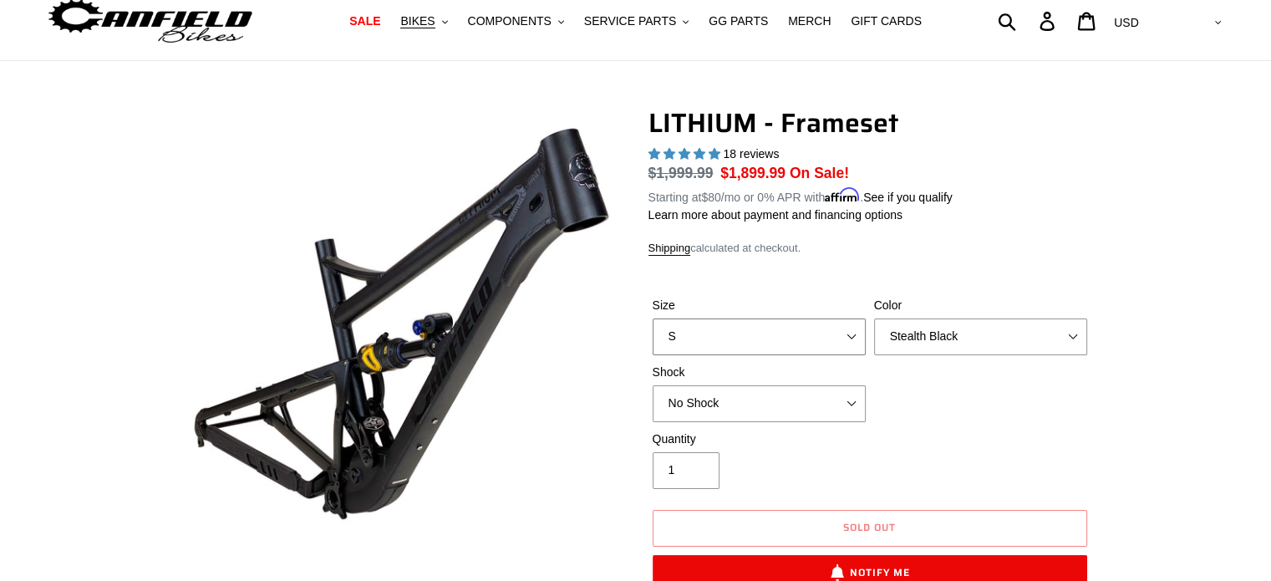
click at [842, 326] on select "S M L XL" at bounding box center [759, 336] width 213 height 37
select select "L"
click at [653, 318] on select "S M L XL" at bounding box center [759, 336] width 213 height 37
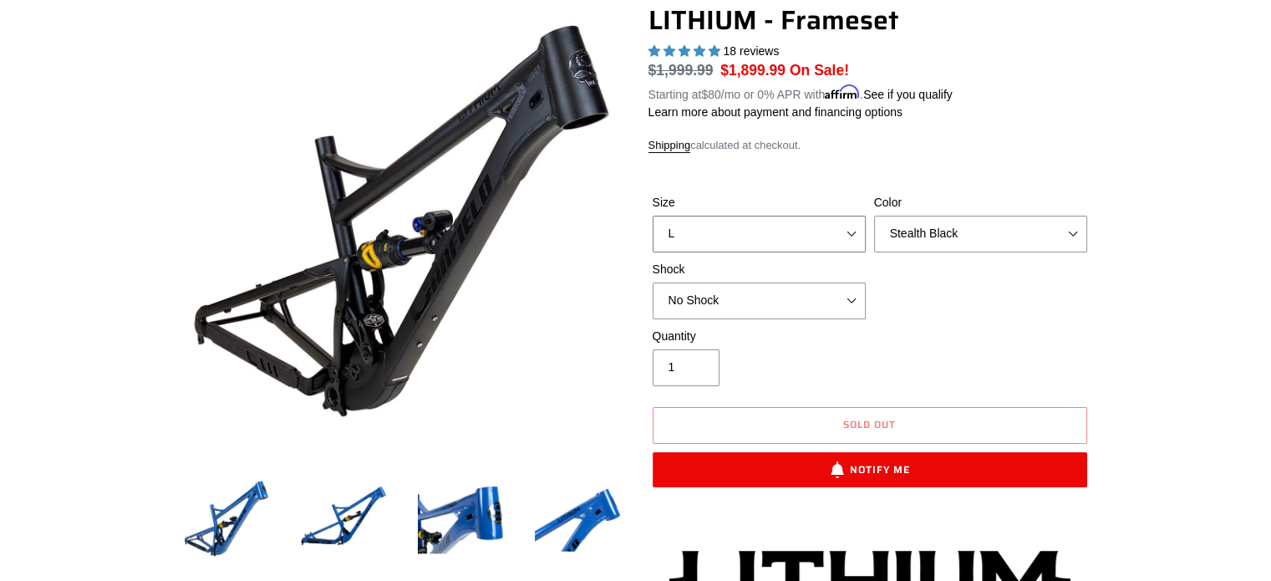
scroll to position [166, 0]
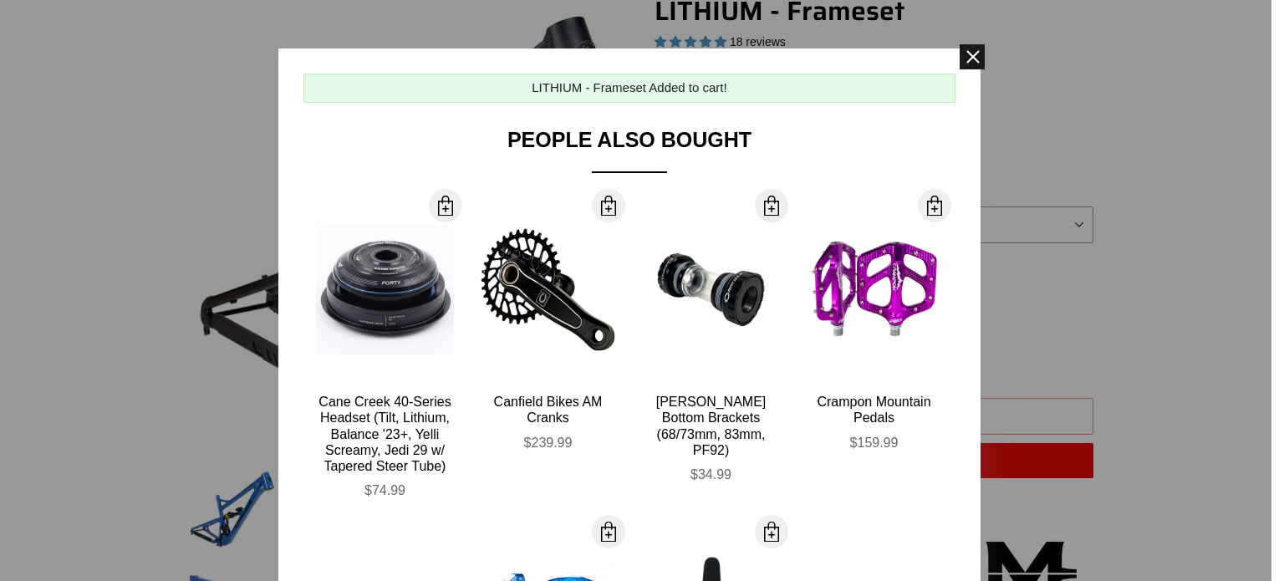
click at [966, 57] on span at bounding box center [972, 56] width 25 height 25
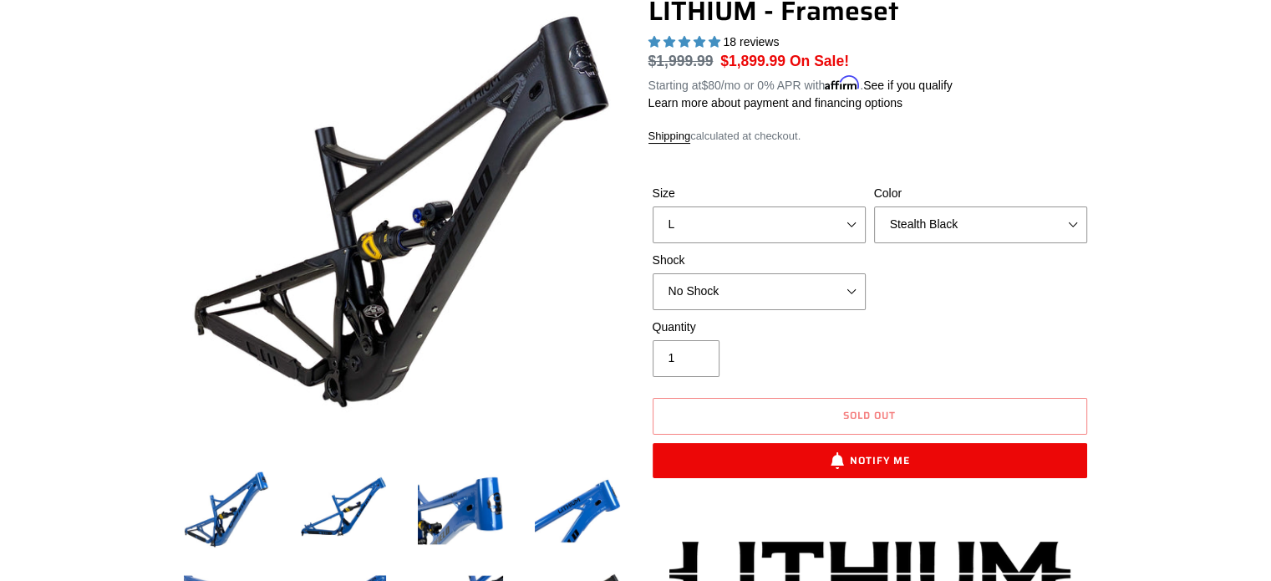
scroll to position [0, 0]
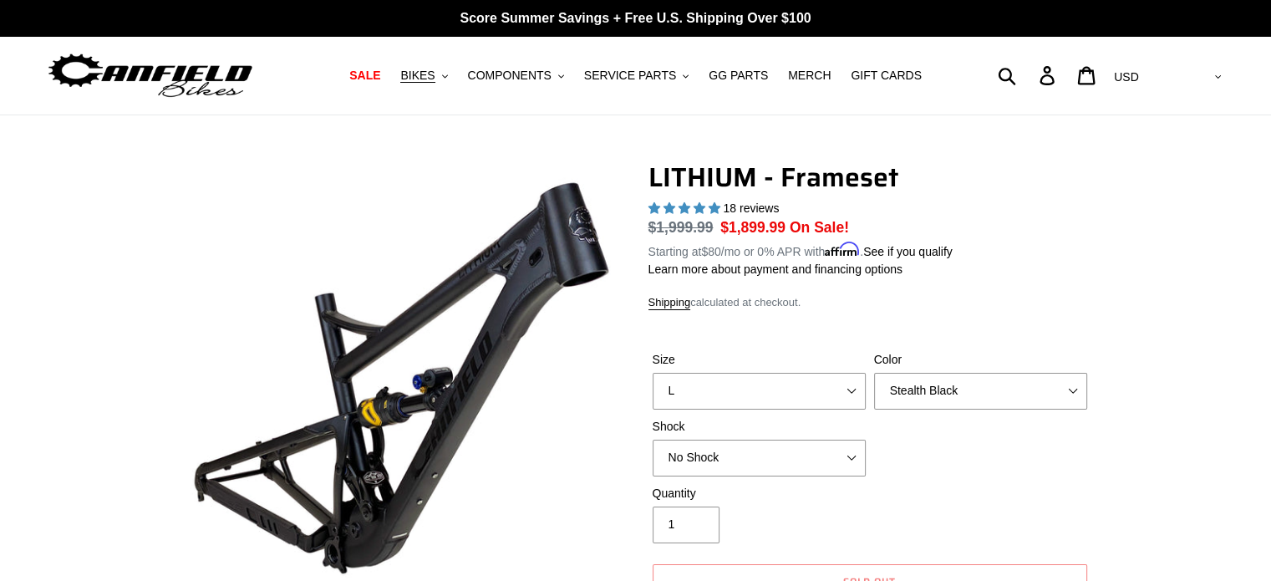
click at [380, 76] on span "SALE" at bounding box center [364, 76] width 31 height 14
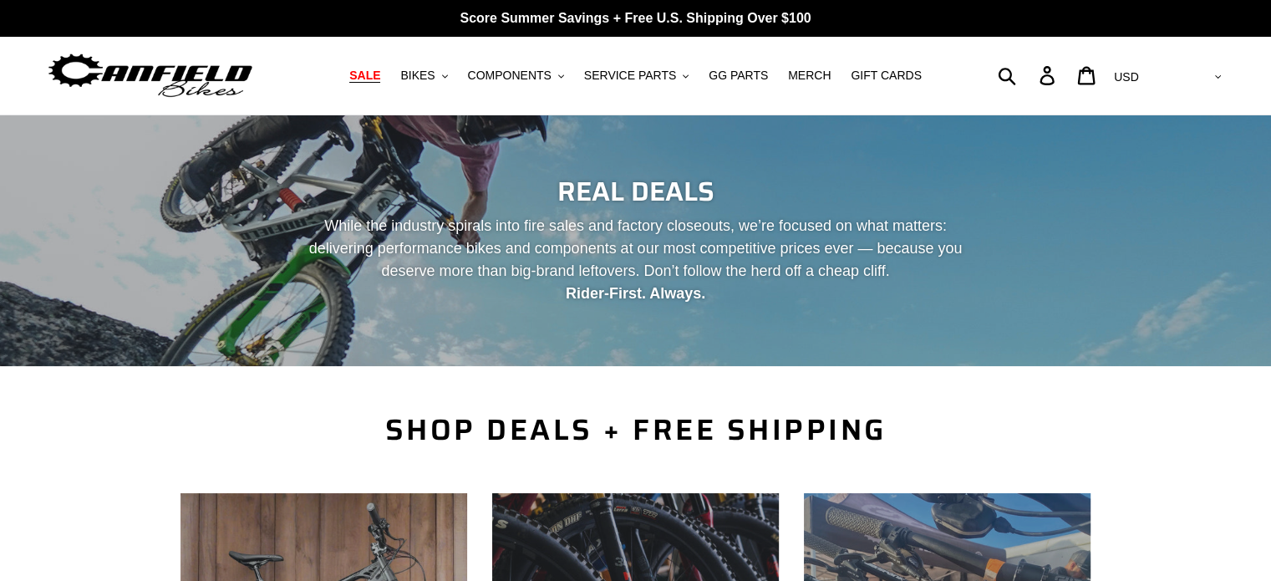
click at [78, 77] on img at bounding box center [150, 75] width 209 height 53
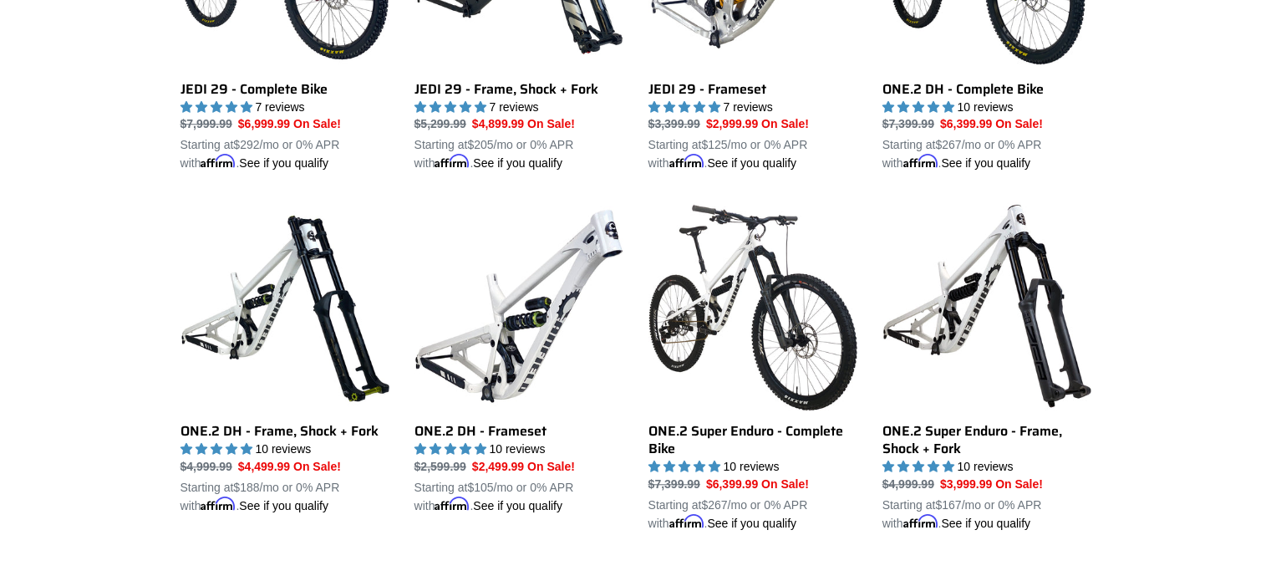
scroll to position [1342, 0]
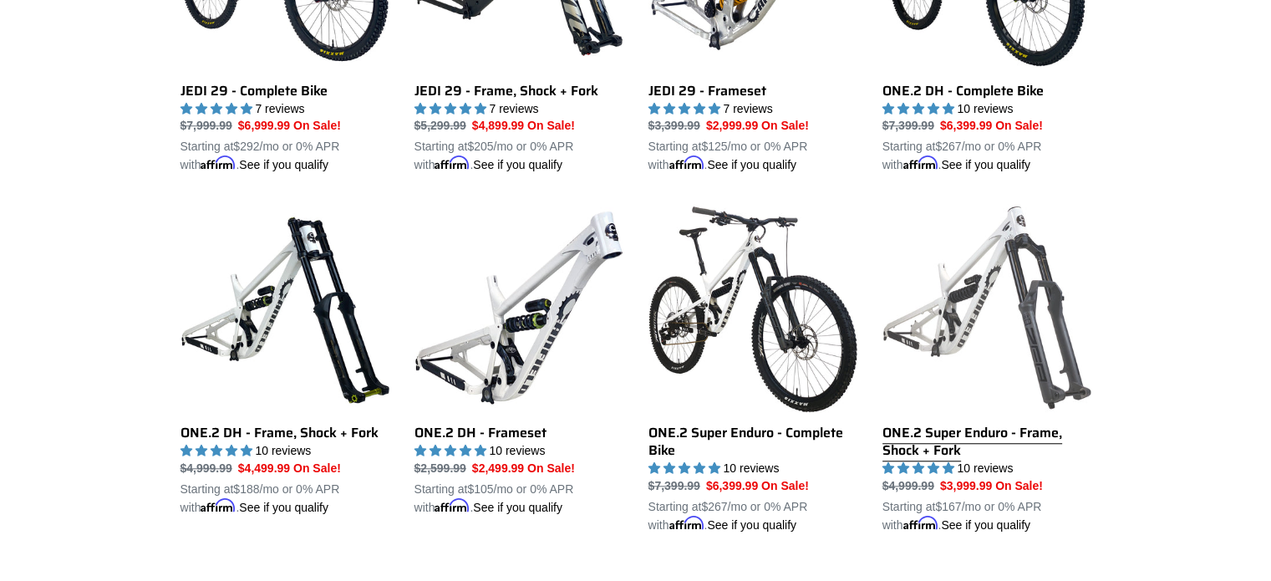
click at [1047, 348] on link "ONE.2 Super Enduro - Frame, Shock + Fork" at bounding box center [987, 368] width 209 height 331
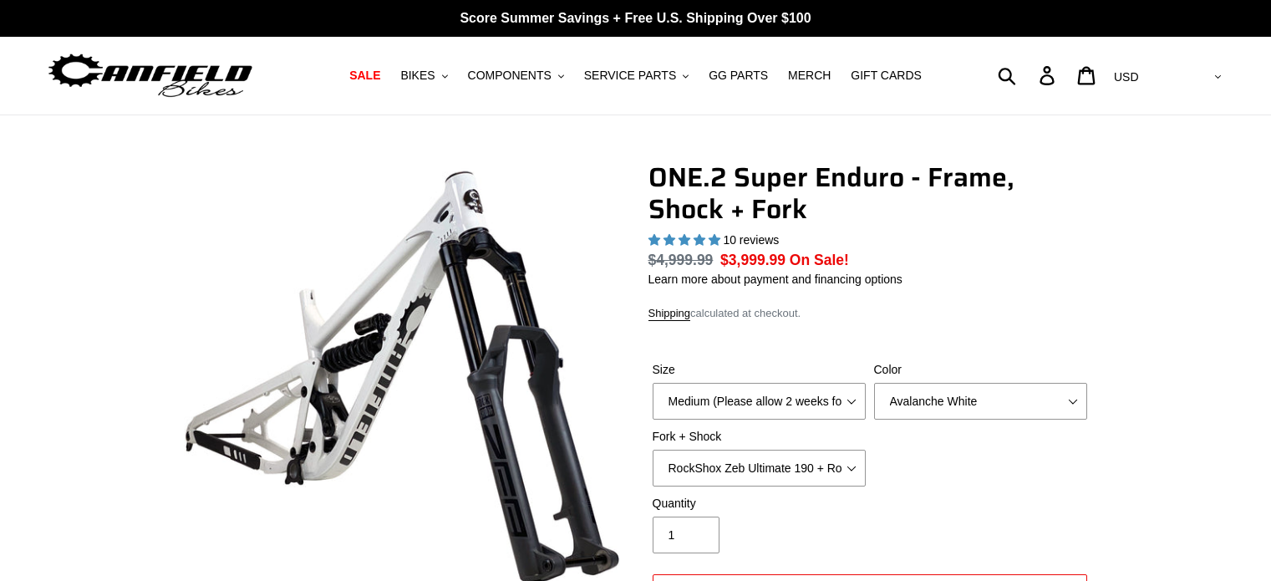
select select "highest-rating"
click at [843, 396] on select "Medium (Please allow 2 weeks for delivery) Large (Sold Out)" at bounding box center [759, 401] width 213 height 37
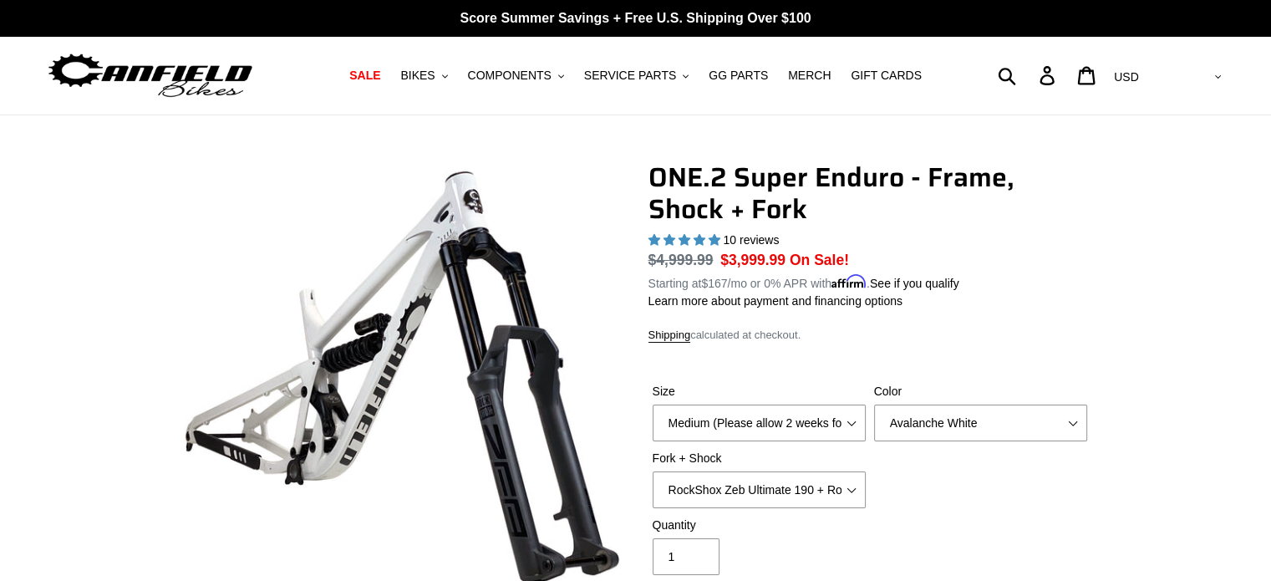
click at [1058, 314] on div "ONE.2 Super Enduro - Frame, Shock + Fork 10 reviews Regular price $4,999.99 Sal…" at bounding box center [870, 466] width 443 height 611
